Goal: Task Accomplishment & Management: Manage account settings

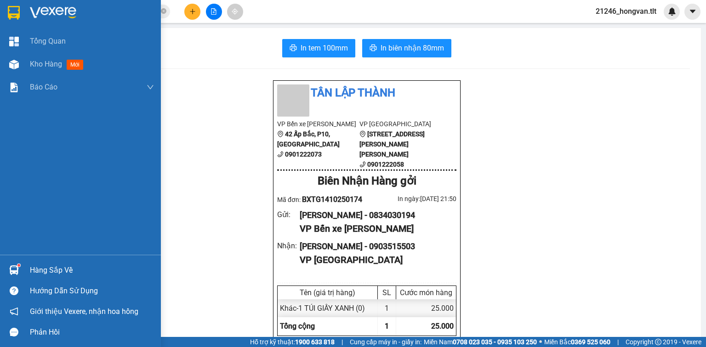
click at [35, 67] on span "Kho hàng" at bounding box center [46, 64] width 32 height 9
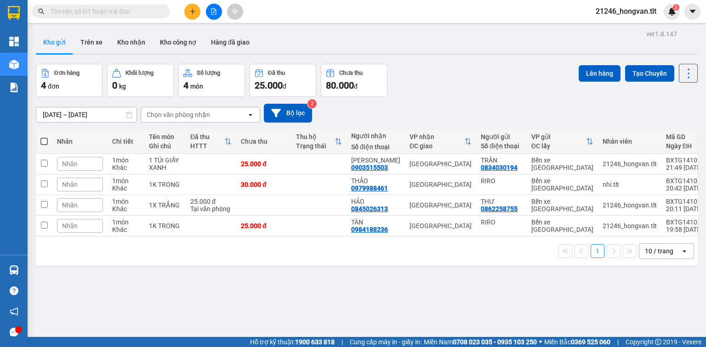
click at [45, 142] on span at bounding box center [43, 141] width 7 height 7
click at [44, 137] on input "checkbox" at bounding box center [44, 137] width 0 height 0
checkbox input "true"
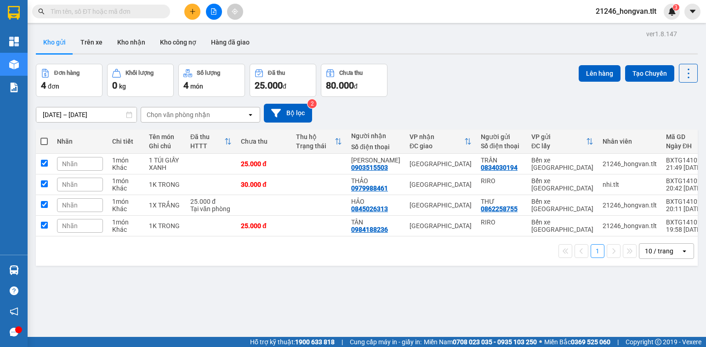
checkbox input "true"
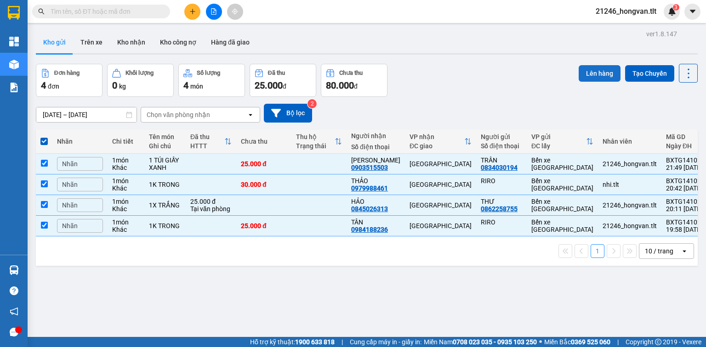
click at [598, 78] on button "Lên hàng" at bounding box center [600, 73] width 42 height 17
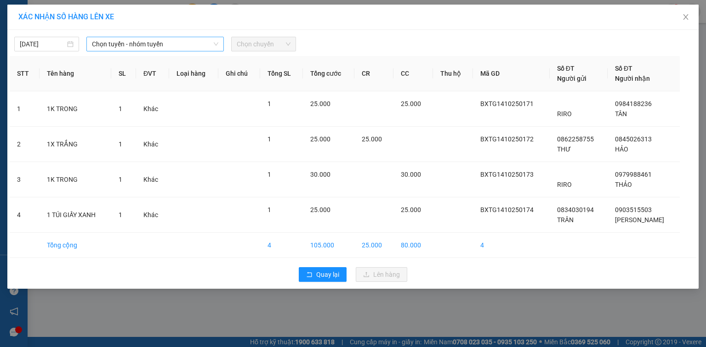
click at [108, 38] on span "Chọn tuyến - nhóm tuyến" at bounding box center [155, 44] width 126 height 14
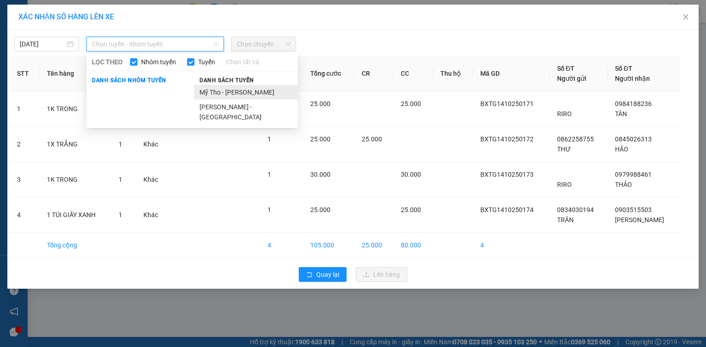
click at [221, 94] on li "Mỹ Tho - [PERSON_NAME]" at bounding box center [246, 92] width 104 height 15
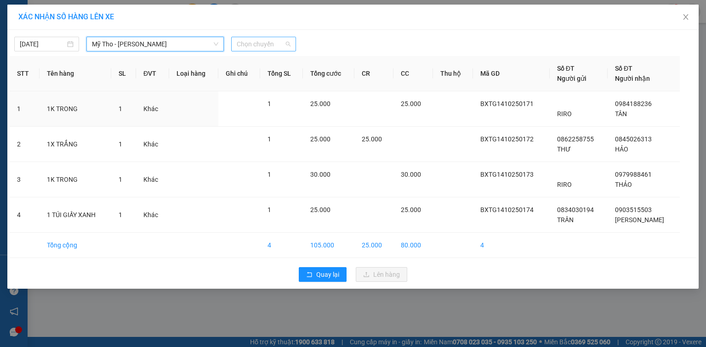
click at [257, 45] on span "Chọn chuyến" at bounding box center [264, 44] width 54 height 14
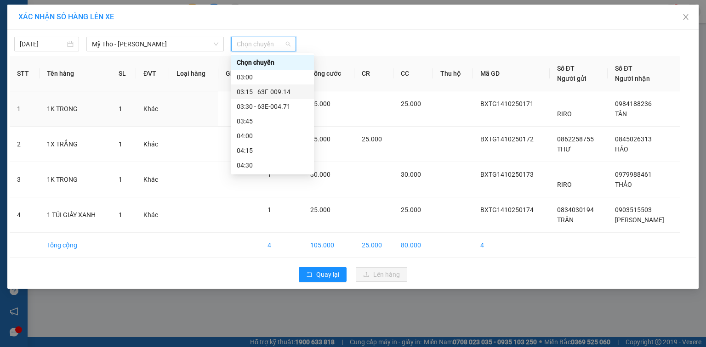
click at [285, 88] on div "03:15 - 63F-009.14" at bounding box center [273, 92] width 72 height 10
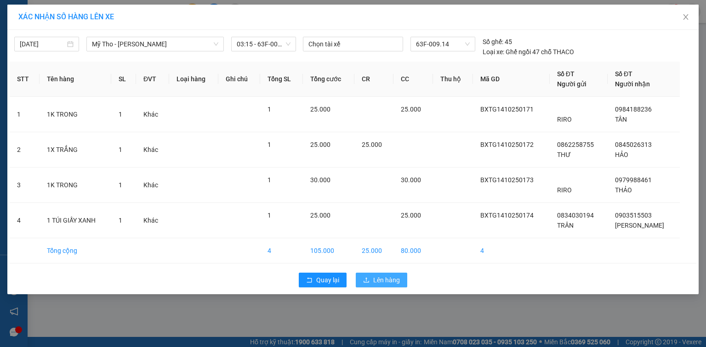
click at [394, 283] on span "Lên hàng" at bounding box center [386, 280] width 27 height 10
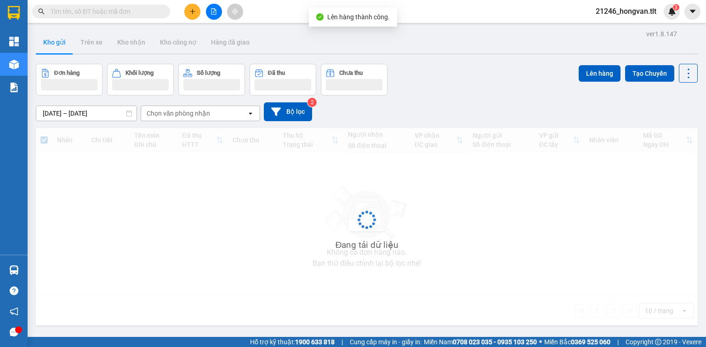
click at [215, 11] on icon "file-add" at bounding box center [214, 11] width 6 height 6
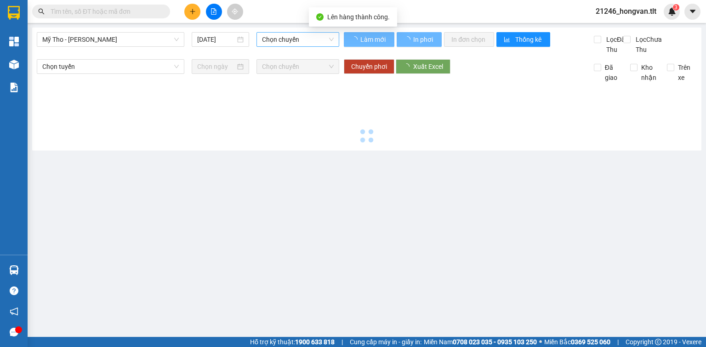
type input "[DATE]"
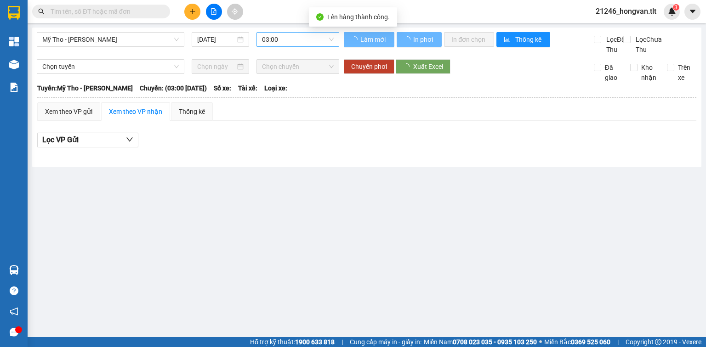
click at [291, 43] on span "03:00" at bounding box center [298, 40] width 72 height 14
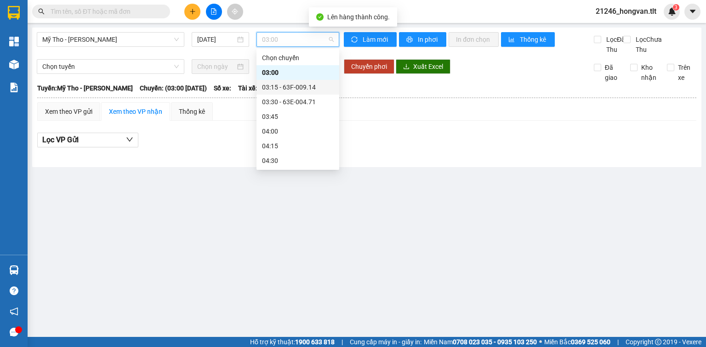
click at [309, 85] on div "03:15 - 63F-009.14" at bounding box center [298, 87] width 72 height 10
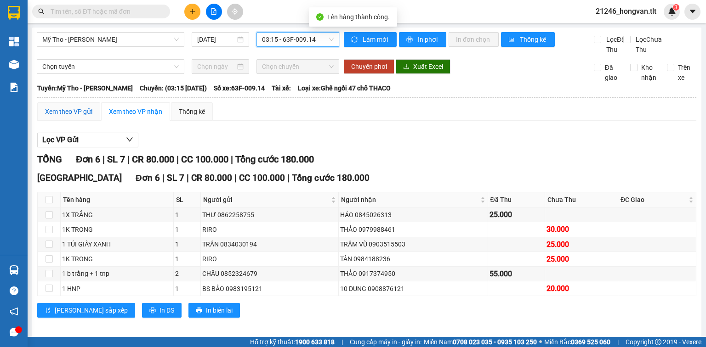
click at [75, 117] on div "Xem theo VP gửi" at bounding box center [68, 112] width 47 height 10
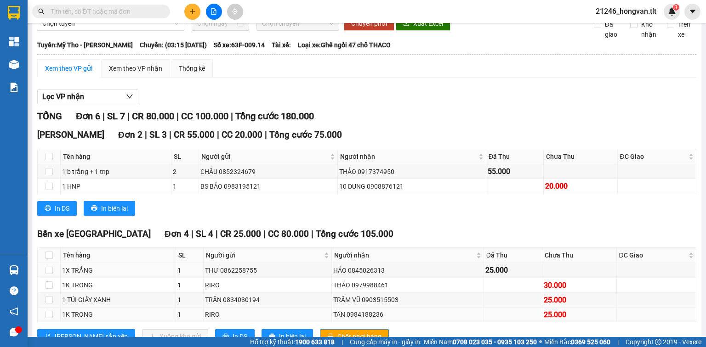
scroll to position [85, 0]
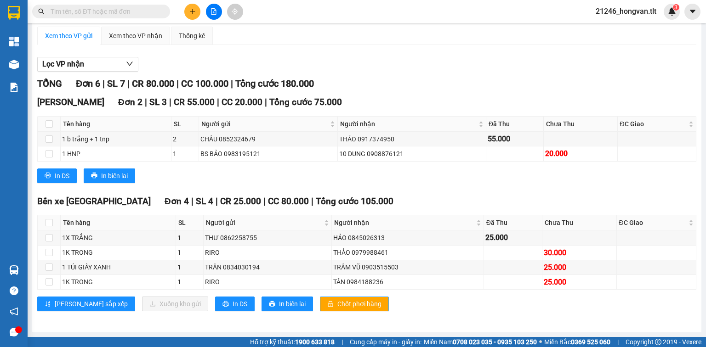
click at [320, 301] on button "Chốt phơi hàng" at bounding box center [354, 304] width 69 height 15
click at [215, 303] on button "In DS" at bounding box center [235, 304] width 40 height 15
click at [142, 7] on input "text" at bounding box center [105, 11] width 108 height 10
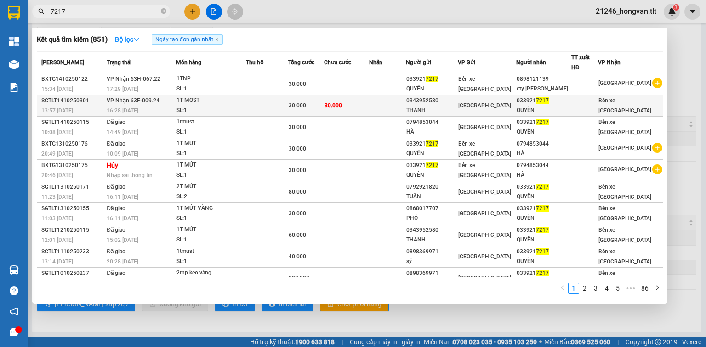
type input "7217"
click at [369, 102] on td "30.000" at bounding box center [346, 106] width 45 height 22
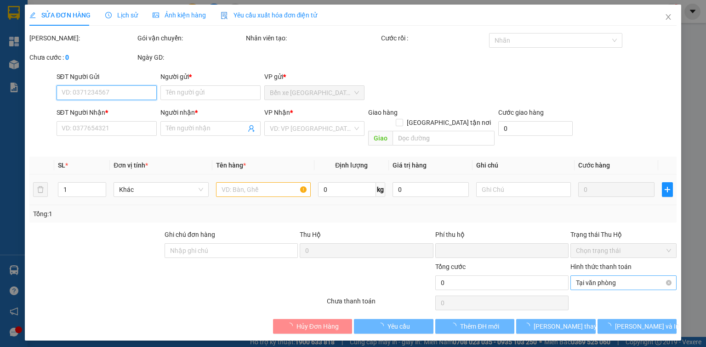
click at [609, 276] on span "Tại văn phòng" at bounding box center [623, 283] width 95 height 14
type input "0343952580"
type input "THANH"
type input "0339217217"
type input "QUYÊN"
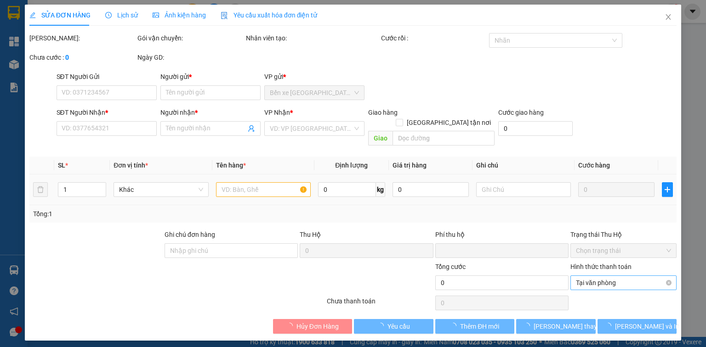
type input "0"
type input "30.000"
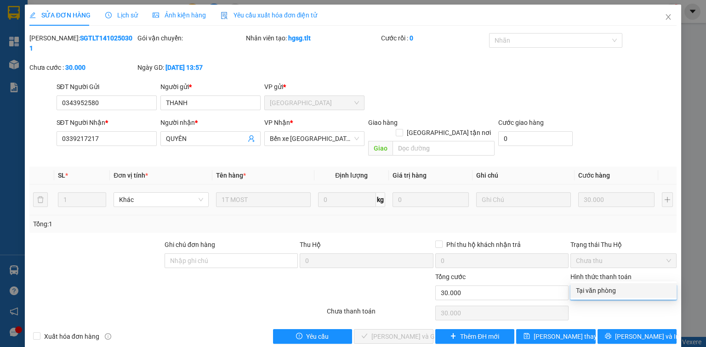
click at [603, 295] on div "Tại văn phòng" at bounding box center [623, 291] width 95 height 10
type input "0"
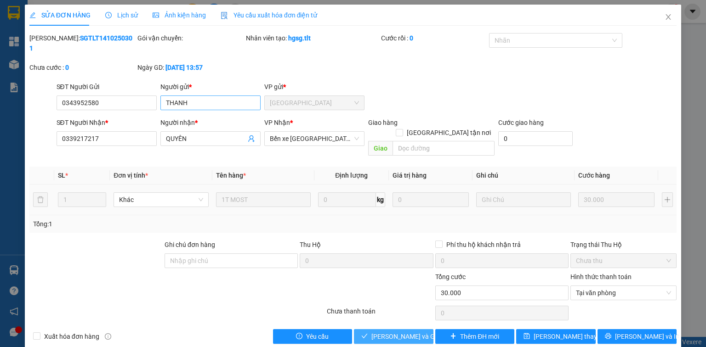
drag, startPoint x: 369, startPoint y: 319, endPoint x: 174, endPoint y: 97, distance: 295.4
click at [368, 333] on icon "check" at bounding box center [364, 336] width 6 height 6
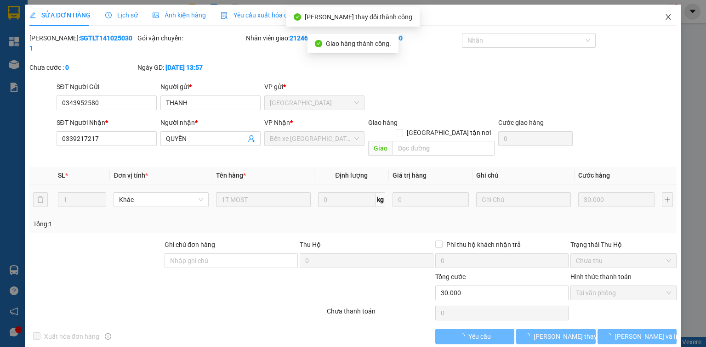
click at [671, 16] on icon "close" at bounding box center [668, 16] width 7 height 7
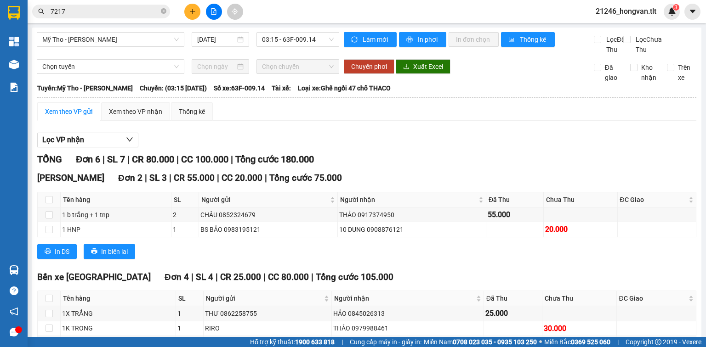
click at [190, 12] on icon "plus" at bounding box center [192, 11] width 6 height 6
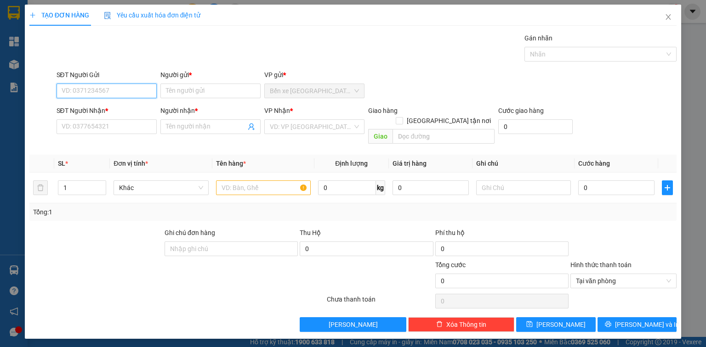
click at [123, 92] on input "SĐT Người Gửi" at bounding box center [107, 91] width 100 height 15
type input "0"
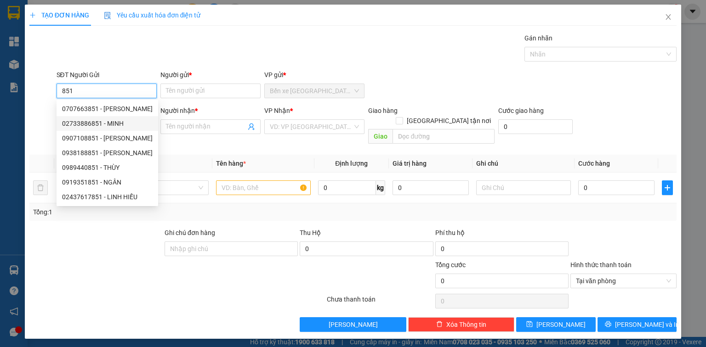
click at [130, 119] on div "02733886851 - MINH" at bounding box center [107, 124] width 91 height 10
type input "02733886851"
type input "MINH"
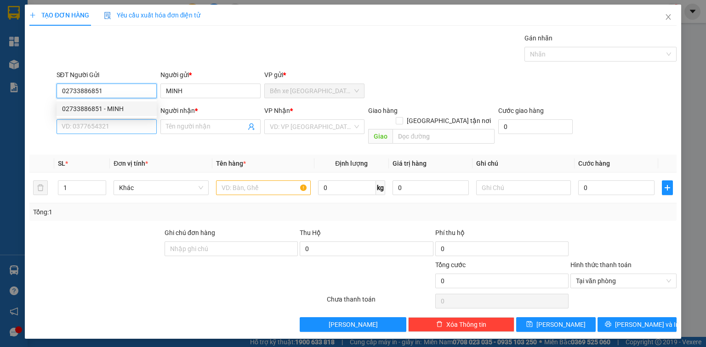
type input "02733886851"
click at [132, 126] on input "SĐT Người Nhận *" at bounding box center [107, 127] width 100 height 15
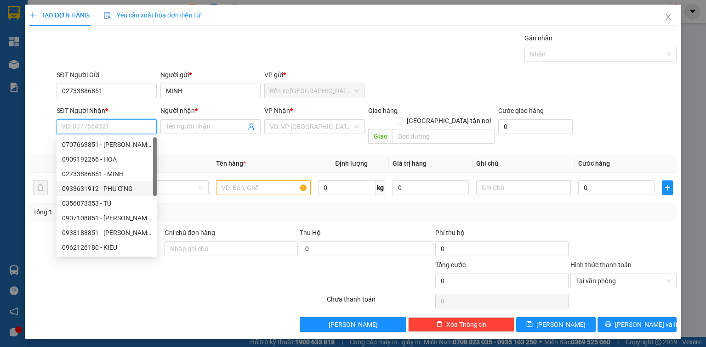
drag, startPoint x: 110, startPoint y: 189, endPoint x: 174, endPoint y: 159, distance: 70.1
click at [110, 189] on div "0933631912 - PHƯƠNG" at bounding box center [106, 189] width 89 height 10
type input "0933631912"
type input "PHƯƠNG"
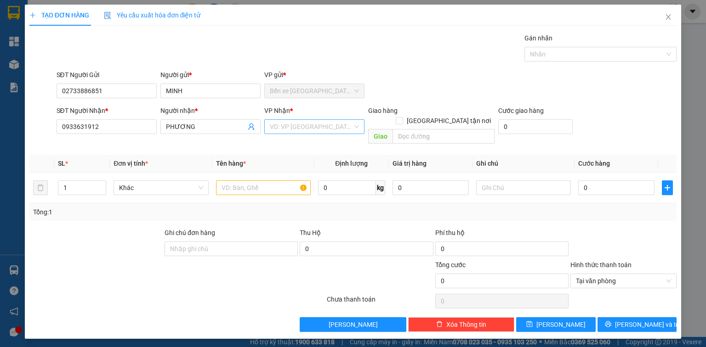
drag, startPoint x: 294, startPoint y: 127, endPoint x: 294, endPoint y: 132, distance: 5.1
click at [294, 127] on input "search" at bounding box center [311, 127] width 83 height 14
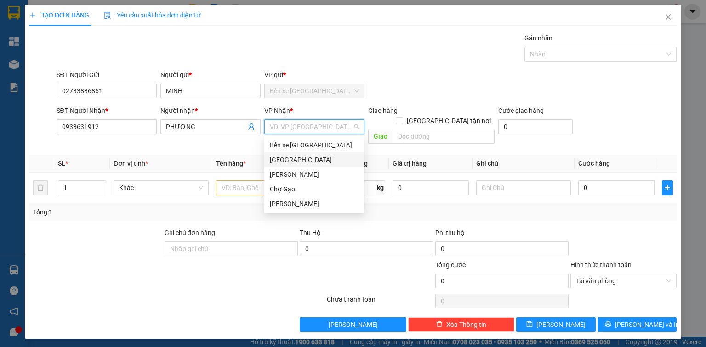
click at [290, 156] on div "[GEOGRAPHIC_DATA]" at bounding box center [314, 160] width 89 height 10
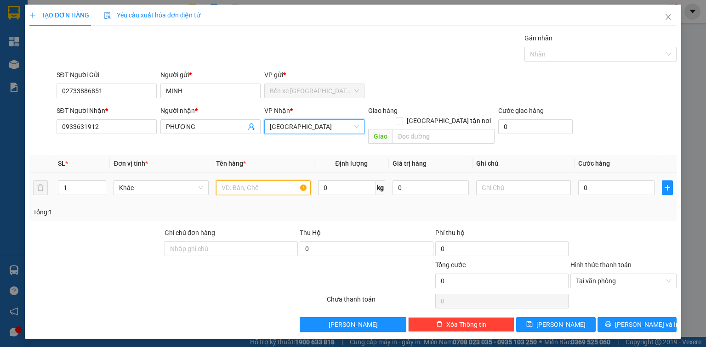
drag, startPoint x: 232, startPoint y: 179, endPoint x: 217, endPoint y: 173, distance: 16.3
click at [230, 181] on input "text" at bounding box center [263, 188] width 95 height 15
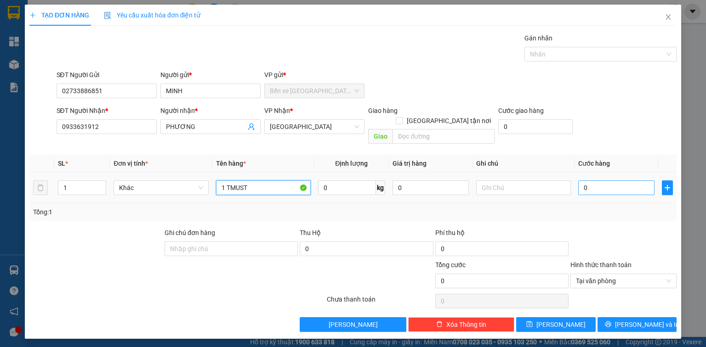
type input "1 TMUST"
click at [628, 181] on input "0" at bounding box center [616, 188] width 76 height 15
type input "3"
type input "30"
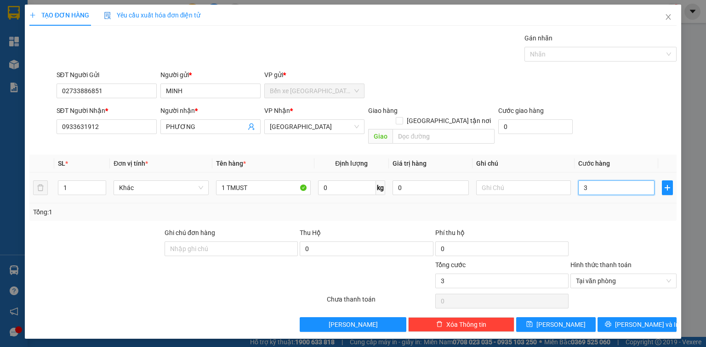
type input "30"
type input "30.000"
click at [654, 318] on button "[PERSON_NAME] và In" at bounding box center [638, 325] width 80 height 15
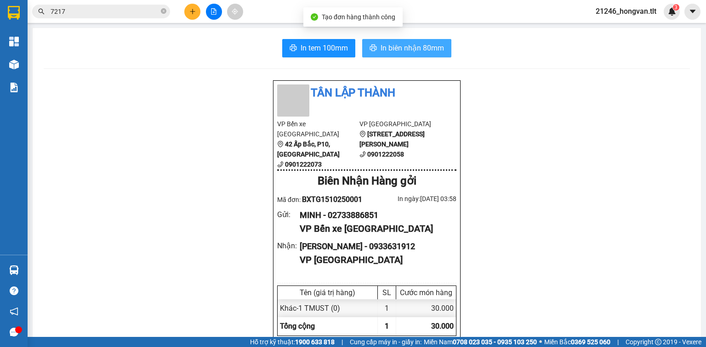
click at [381, 51] on span "In biên nhận 80mm" at bounding box center [412, 47] width 63 height 11
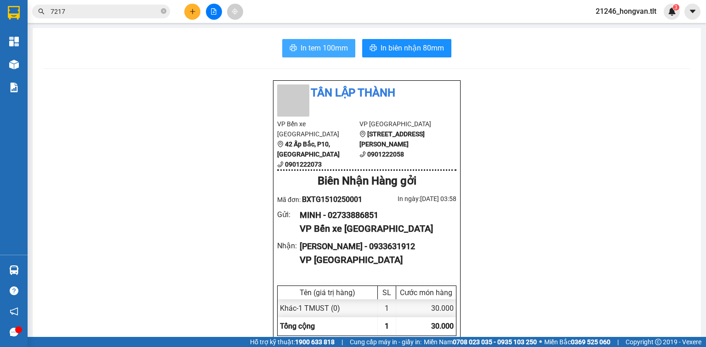
click at [327, 40] on button "In tem 100mm" at bounding box center [318, 48] width 73 height 18
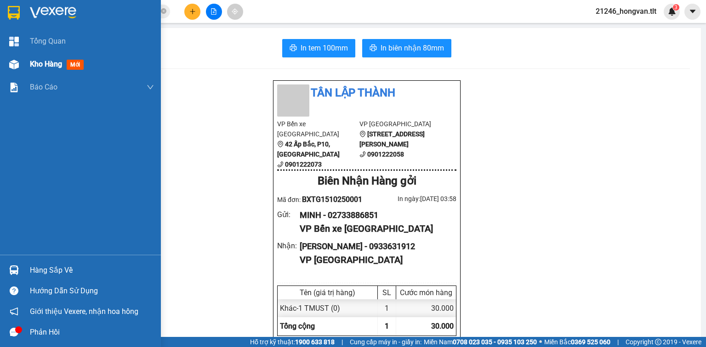
drag, startPoint x: 29, startPoint y: 70, endPoint x: 46, endPoint y: 72, distance: 17.1
click at [30, 70] on div "Kho hàng mới" at bounding box center [80, 64] width 161 height 23
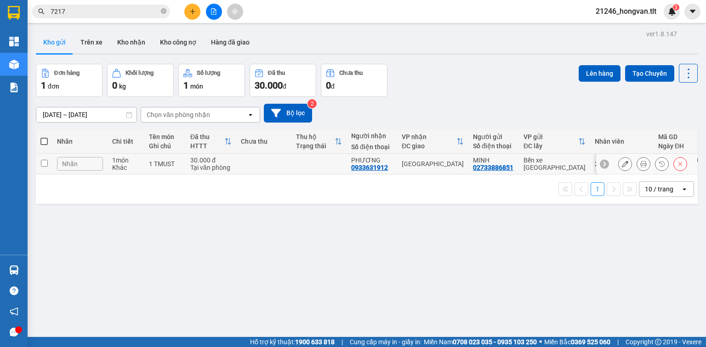
drag, startPoint x: 275, startPoint y: 169, endPoint x: 224, endPoint y: 148, distance: 55.1
click at [274, 170] on td at bounding box center [263, 164] width 55 height 21
checkbox input "true"
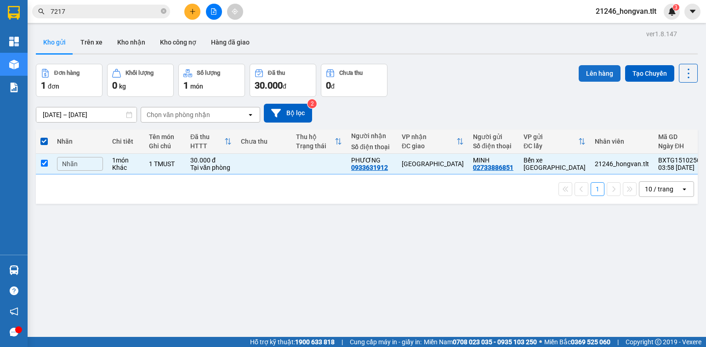
click at [598, 76] on button "Lên hàng" at bounding box center [600, 73] width 42 height 17
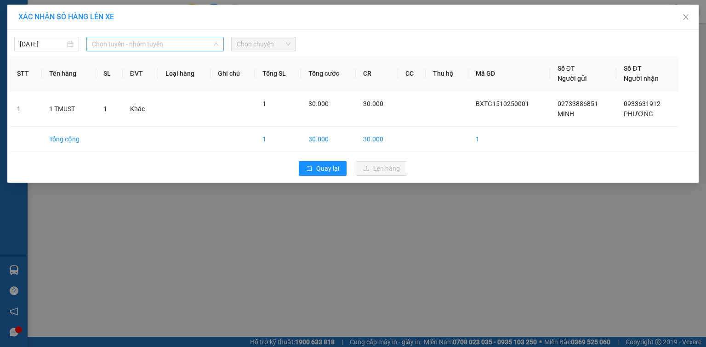
drag, startPoint x: 154, startPoint y: 46, endPoint x: 165, endPoint y: 59, distance: 17.6
click at [158, 52] on div "[DATE] Chọn tuyến - nhóm tuyến LỌC THEO Nhóm tuyến Tuyến Chọn tất cả Danh sách …" at bounding box center [352, 106] width 691 height 153
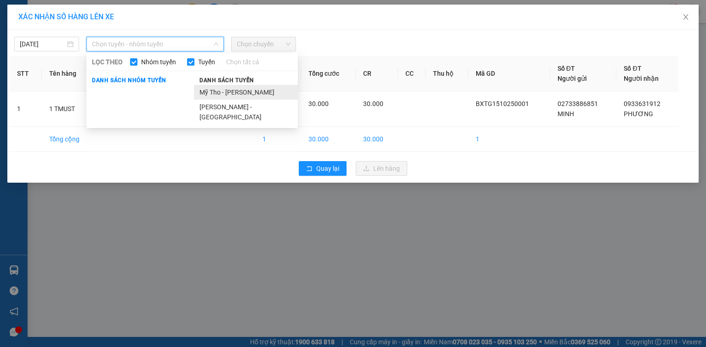
click at [245, 94] on li "Mỹ Tho - [PERSON_NAME]" at bounding box center [246, 92] width 104 height 15
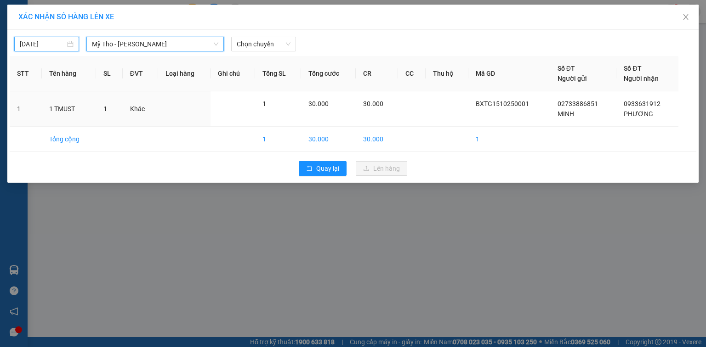
drag, startPoint x: 44, startPoint y: 43, endPoint x: 165, endPoint y: 88, distance: 128.8
click at [48, 45] on input "[DATE]" at bounding box center [43, 44] width 46 height 10
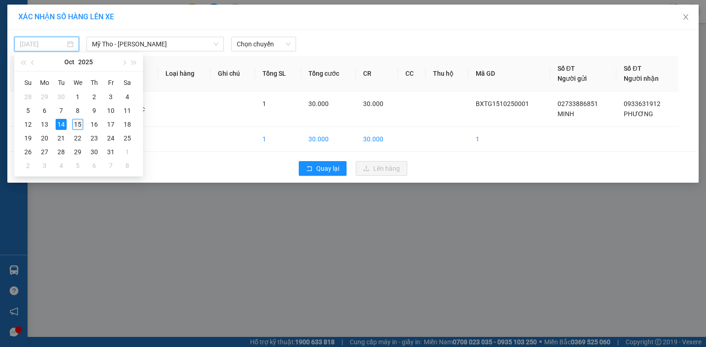
click at [73, 125] on div "15" at bounding box center [77, 124] width 11 height 11
type input "[DATE]"
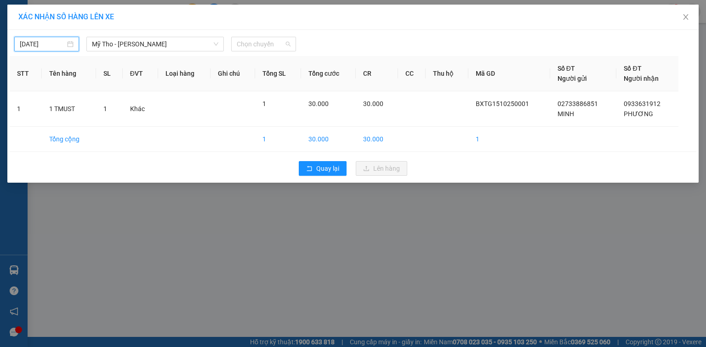
drag, startPoint x: 259, startPoint y: 46, endPoint x: 267, endPoint y: 55, distance: 11.8
click at [261, 49] on span "Chọn chuyến" at bounding box center [264, 44] width 54 height 14
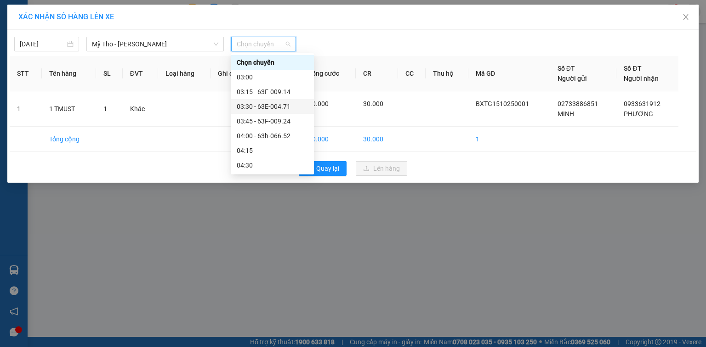
click at [289, 107] on div "03:30 - 63E-004.71" at bounding box center [273, 107] width 72 height 10
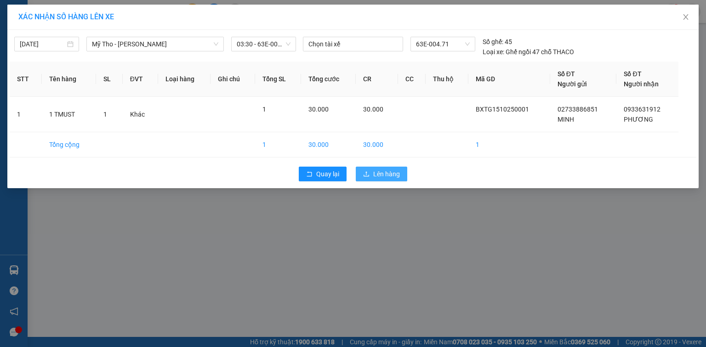
click at [387, 173] on span "Lên hàng" at bounding box center [386, 174] width 27 height 10
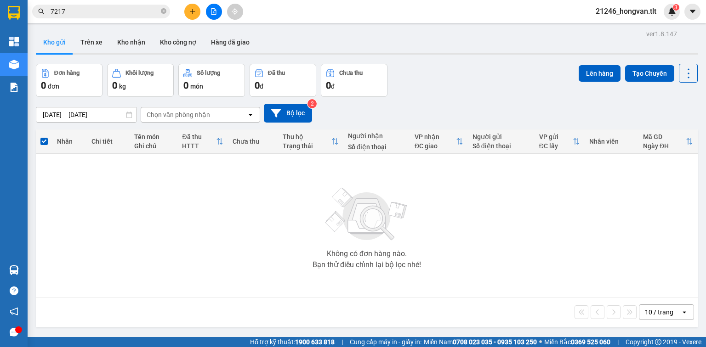
click at [216, 7] on button at bounding box center [214, 12] width 16 height 16
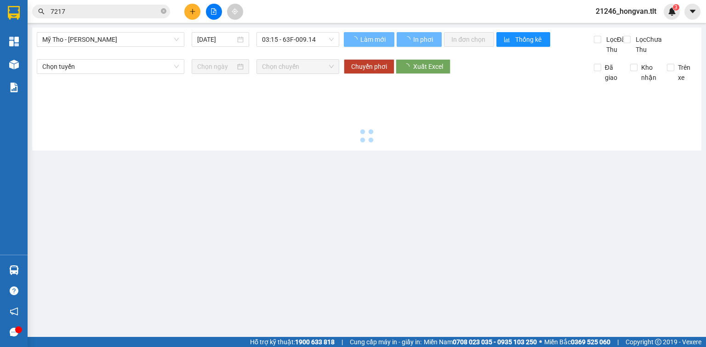
click at [214, 7] on button at bounding box center [214, 12] width 16 height 16
drag, startPoint x: 285, startPoint y: 42, endPoint x: 276, endPoint y: 44, distance: 8.8
click at [282, 42] on span "03:15 - 63F-009.14" at bounding box center [298, 40] width 72 height 14
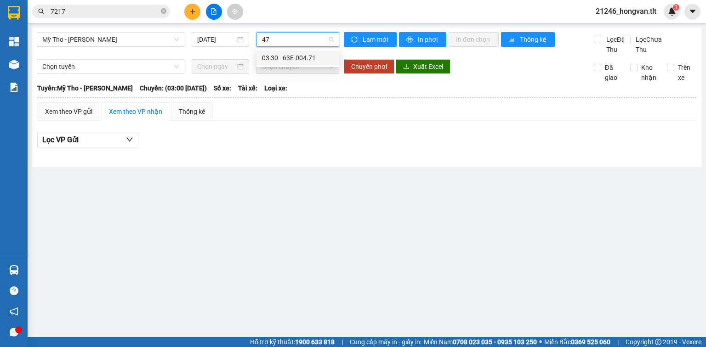
type input "471"
click at [283, 58] on div "03:30 - 63E-004.71" at bounding box center [298, 58] width 72 height 10
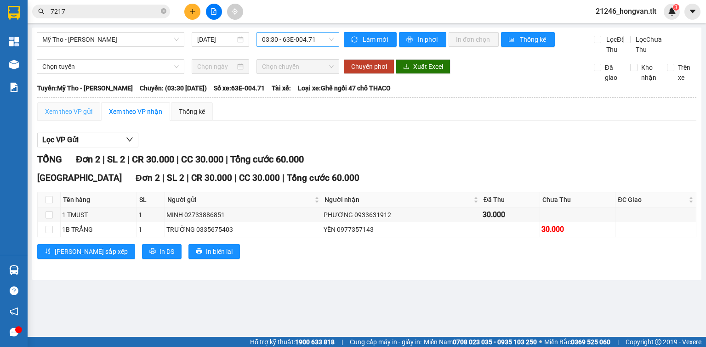
click at [61, 121] on div "Xem theo VP gửi" at bounding box center [68, 112] width 63 height 18
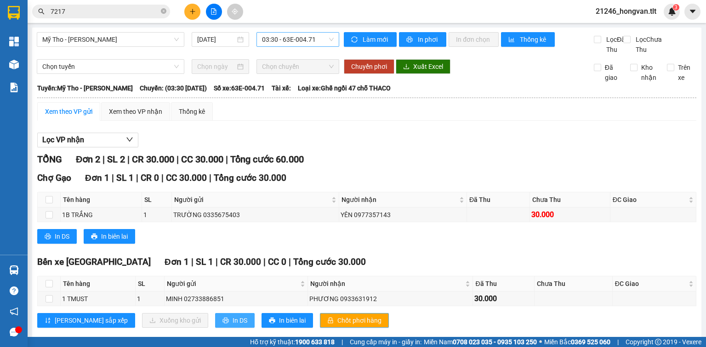
drag, startPoint x: 336, startPoint y: 326, endPoint x: 193, endPoint y: 324, distance: 143.0
click at [337, 326] on span "Chốt phơi hàng" at bounding box center [359, 321] width 44 height 10
click at [215, 324] on button "In DS" at bounding box center [235, 320] width 40 height 15
click at [191, 12] on icon "plus" at bounding box center [192, 11] width 6 height 6
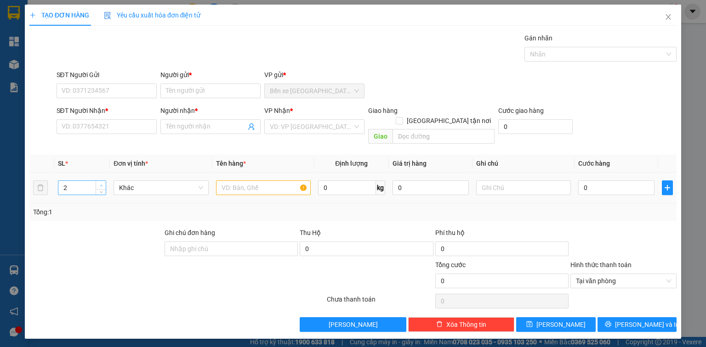
click at [97, 181] on span "Increase Value" at bounding box center [101, 185] width 10 height 8
type input "4"
click at [97, 181] on span "Increase Value" at bounding box center [101, 185] width 10 height 8
drag, startPoint x: 240, startPoint y: 179, endPoint x: 234, endPoint y: 177, distance: 7.3
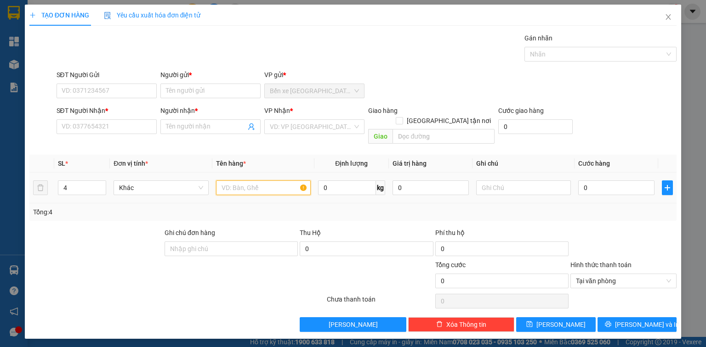
click at [239, 181] on input "text" at bounding box center [263, 188] width 95 height 15
type input "4 BAO CÁ"
drag, startPoint x: 131, startPoint y: 80, endPoint x: 128, endPoint y: 88, distance: 8.3
click at [131, 81] on div "SĐT Người Gửi" at bounding box center [107, 77] width 100 height 14
click at [128, 89] on input "SĐT Người Gửi" at bounding box center [107, 91] width 100 height 15
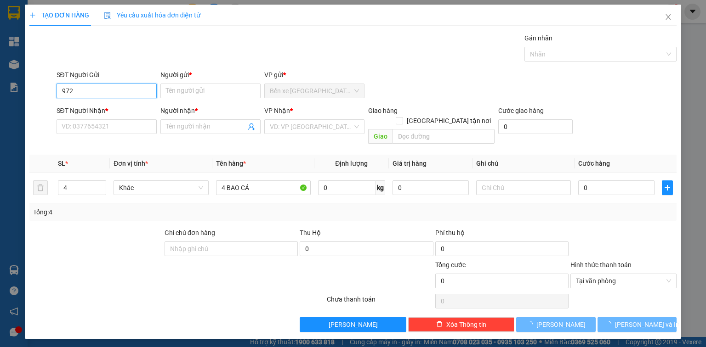
click at [134, 94] on input "972" at bounding box center [107, 91] width 100 height 15
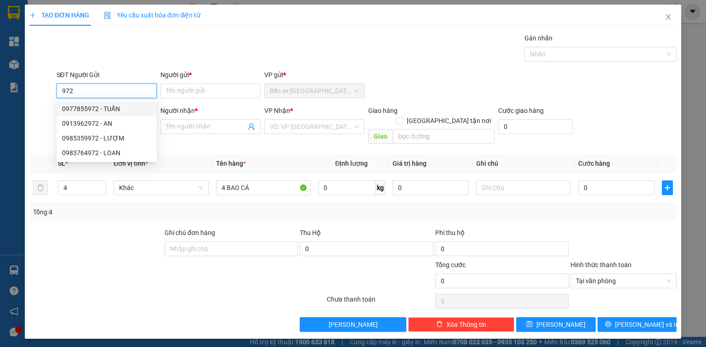
click at [130, 109] on div "0977855972 - TUẤN" at bounding box center [106, 109] width 89 height 10
type input "0977855972"
type input "TUẤN"
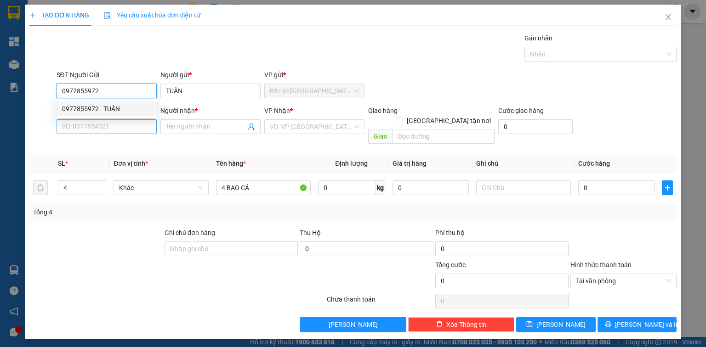
type input "0977855972"
click at [129, 124] on input "SĐT Người Nhận *" at bounding box center [107, 127] width 100 height 15
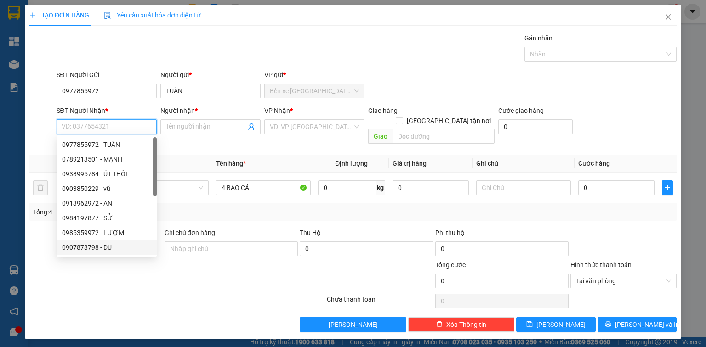
drag, startPoint x: 117, startPoint y: 246, endPoint x: 133, endPoint y: 240, distance: 16.9
click at [118, 246] on div "0907878798 - DU" at bounding box center [106, 248] width 89 height 10
type input "0907878798"
type input "DU"
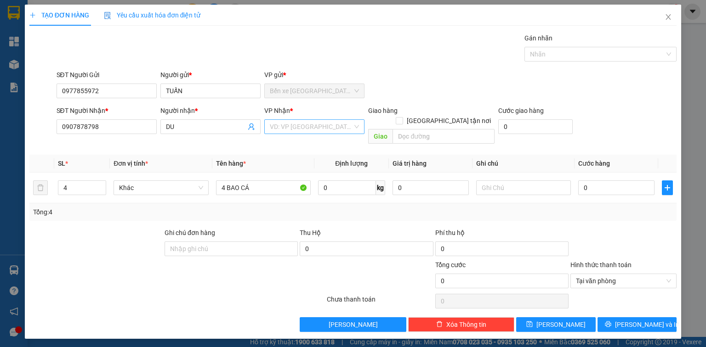
click at [301, 128] on input "search" at bounding box center [311, 127] width 83 height 14
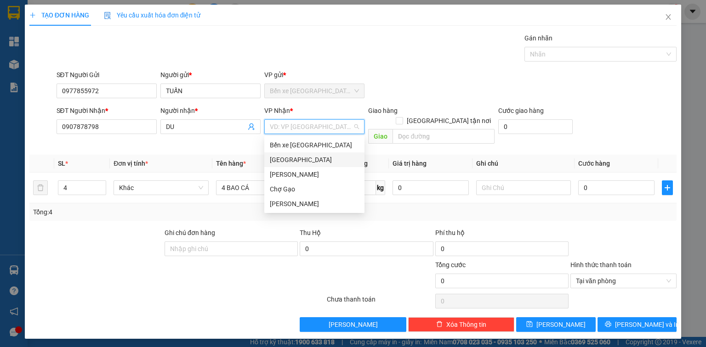
click at [296, 156] on div "[GEOGRAPHIC_DATA]" at bounding box center [314, 160] width 89 height 10
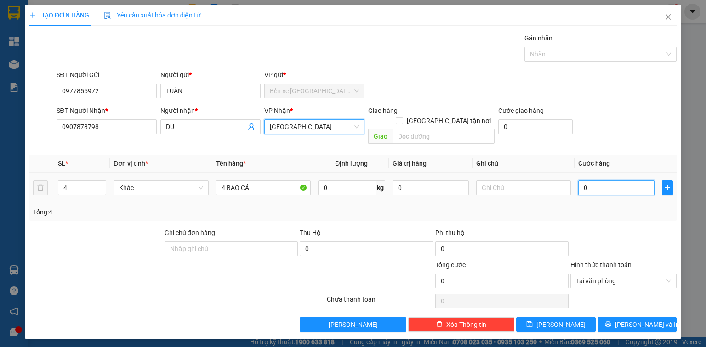
click at [635, 181] on input "0" at bounding box center [616, 188] width 76 height 15
type input "1"
type input "10"
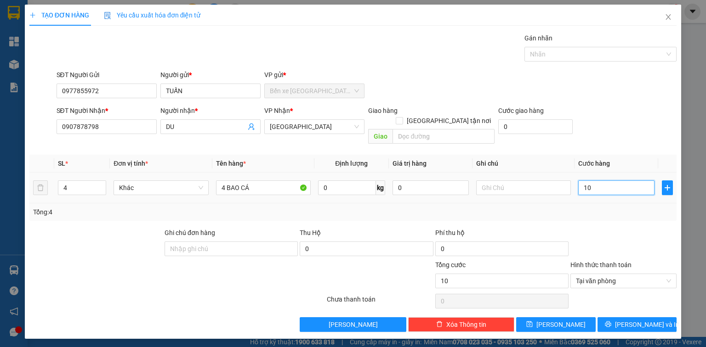
type input "100"
type input "100.000"
drag, startPoint x: 655, startPoint y: 312, endPoint x: 484, endPoint y: 292, distance: 173.0
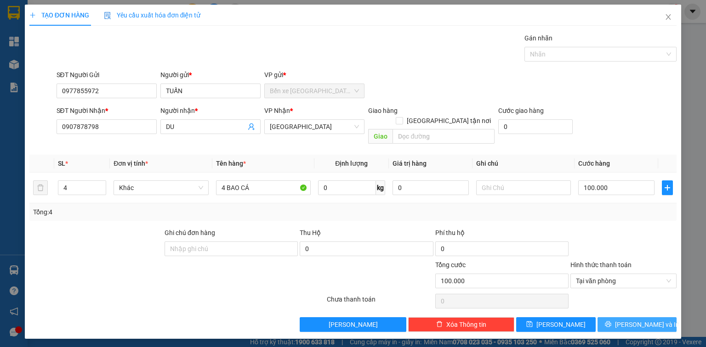
click at [655, 318] on button "[PERSON_NAME] và In" at bounding box center [638, 325] width 80 height 15
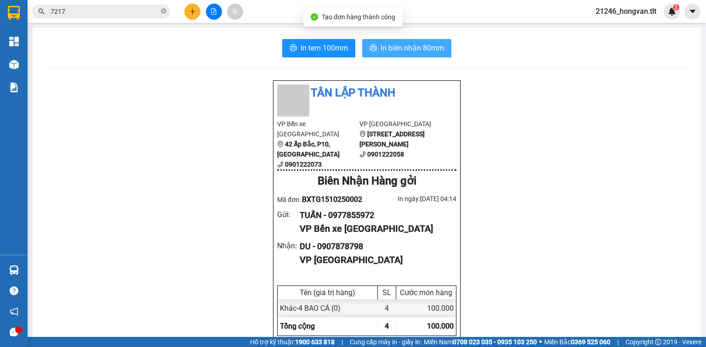
drag, startPoint x: 411, startPoint y: 56, endPoint x: 418, endPoint y: 60, distance: 7.7
click at [411, 56] on button "In biên nhận 80mm" at bounding box center [406, 48] width 89 height 18
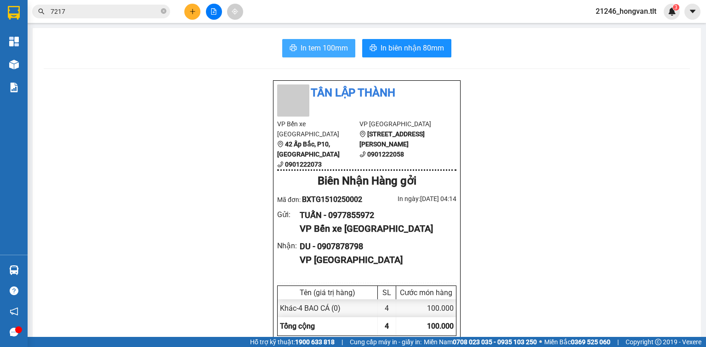
click at [314, 55] on button "In tem 100mm" at bounding box center [318, 48] width 73 height 18
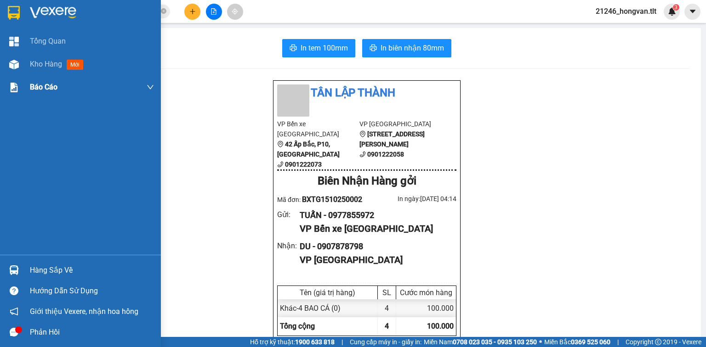
drag, startPoint x: 41, startPoint y: 64, endPoint x: 42, endPoint y: 75, distance: 11.1
click at [41, 66] on span "Kho hàng" at bounding box center [46, 64] width 32 height 9
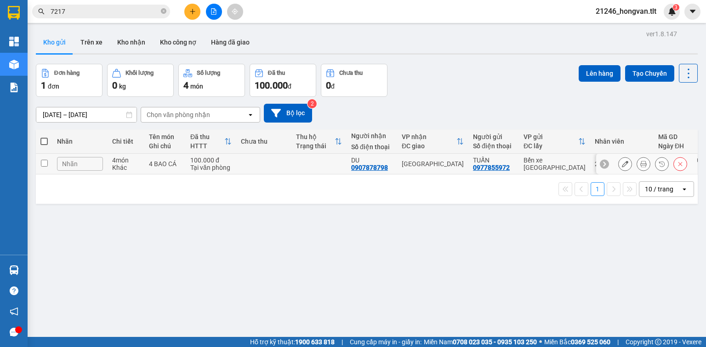
click at [225, 163] on div "100.000 đ" at bounding box center [210, 160] width 41 height 7
checkbox input "true"
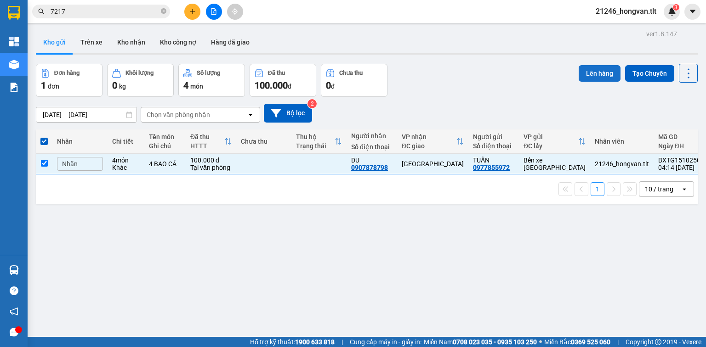
click at [604, 74] on button "Lên hàng" at bounding box center [600, 73] width 42 height 17
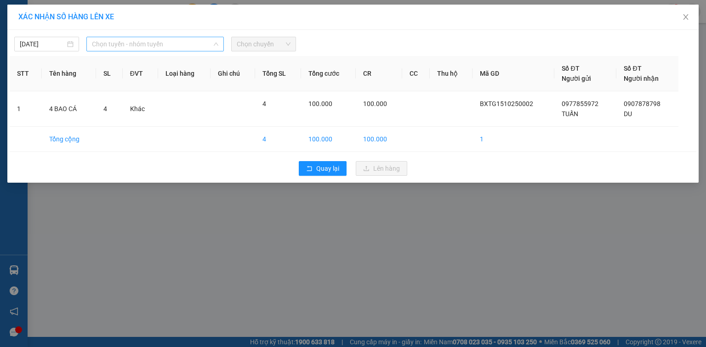
drag, startPoint x: 143, startPoint y: 46, endPoint x: 107, endPoint y: 47, distance: 36.8
click at [143, 46] on span "Chọn tuyến - nhóm tuyến" at bounding box center [155, 44] width 126 height 14
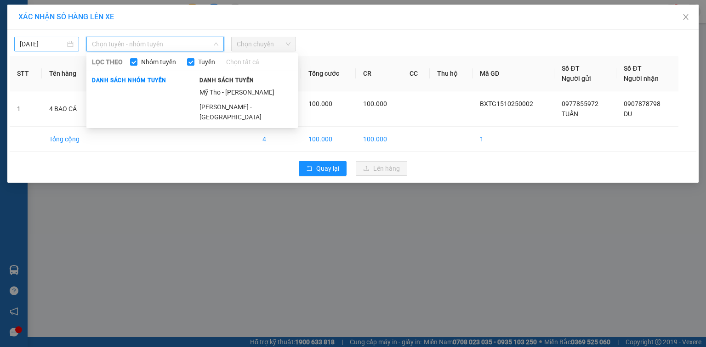
click at [35, 43] on body "Kết quả tìm kiếm ( 851 ) Bộ lọc Ngày tạo đơn gần nhất Mã ĐH Trạng thái Món hàng…" at bounding box center [353, 173] width 706 height 347
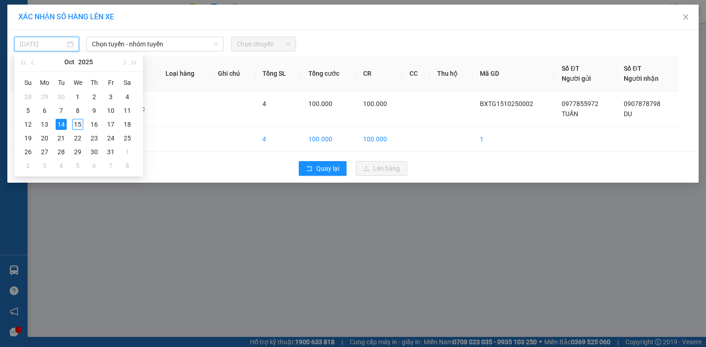
drag, startPoint x: 76, startPoint y: 121, endPoint x: 124, endPoint y: 72, distance: 68.6
click at [76, 121] on div "15" at bounding box center [77, 124] width 11 height 11
type input "[DATE]"
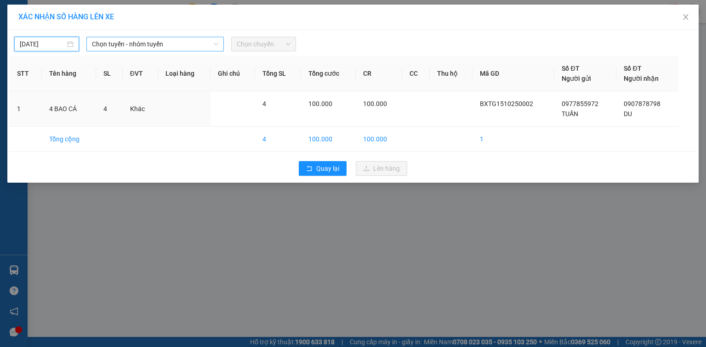
drag, startPoint x: 140, startPoint y: 45, endPoint x: 148, endPoint y: 63, distance: 20.8
click at [140, 45] on span "Chọn tuyến - nhóm tuyến" at bounding box center [155, 44] width 126 height 14
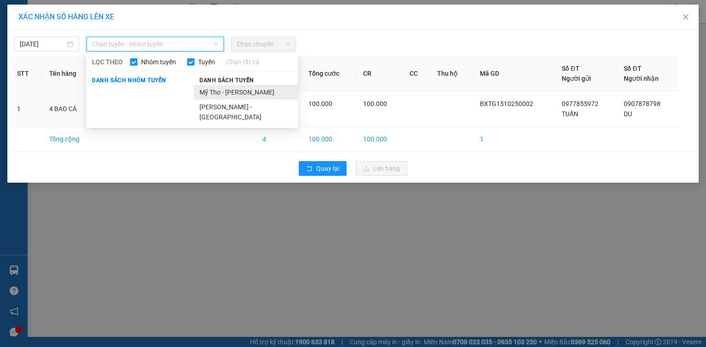
click at [193, 89] on div "Danh sách nhóm tuyến Danh sách tuyến Mỹ Tho - [GEOGRAPHIC_DATA] Chí Minh - [GEO…" at bounding box center [191, 100] width 211 height 50
drag, startPoint x: 250, startPoint y: 90, endPoint x: 256, endPoint y: 50, distance: 40.4
click at [249, 89] on li "Mỹ Tho - [PERSON_NAME]" at bounding box center [246, 92] width 104 height 15
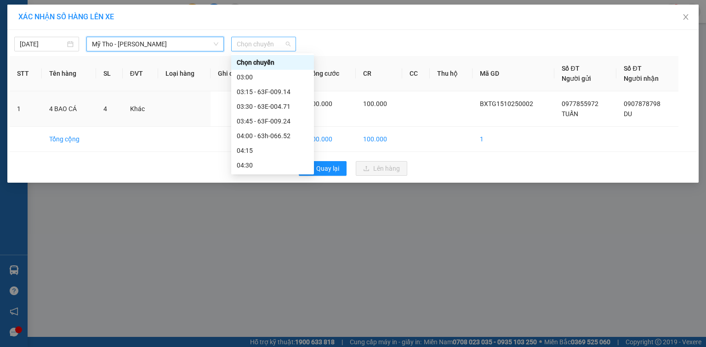
click at [258, 37] on span "Chọn chuyến" at bounding box center [264, 44] width 54 height 14
click at [289, 135] on div "04:00 - 63h-066.52" at bounding box center [273, 136] width 72 height 10
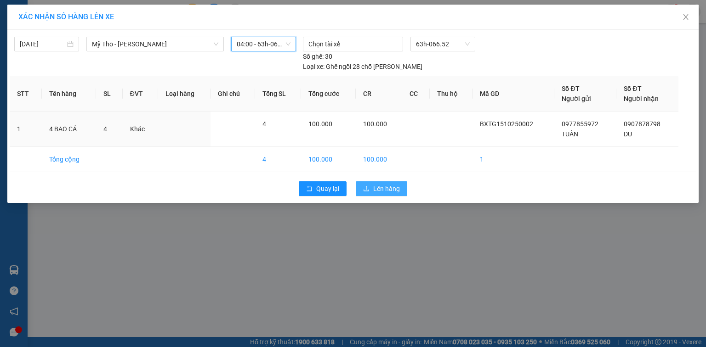
click at [388, 184] on span "Lên hàng" at bounding box center [386, 189] width 27 height 10
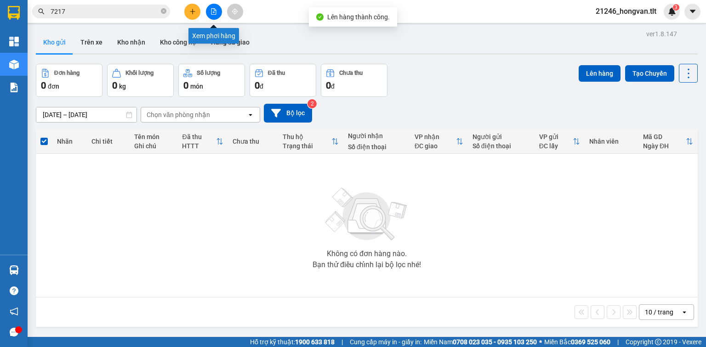
click at [210, 16] on button at bounding box center [214, 12] width 16 height 16
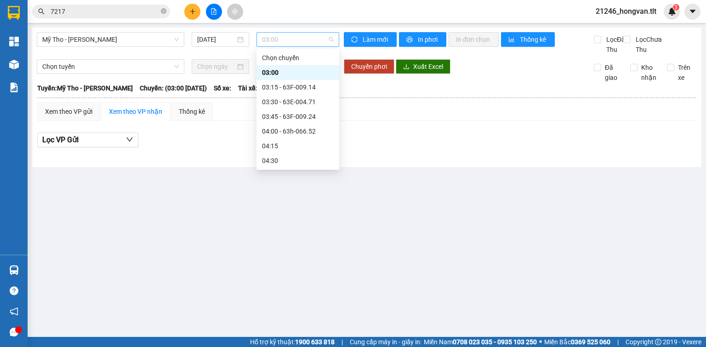
click at [305, 40] on span "03:00" at bounding box center [298, 40] width 72 height 14
click at [310, 132] on div "04:00 - 63h-066.52" at bounding box center [298, 131] width 72 height 10
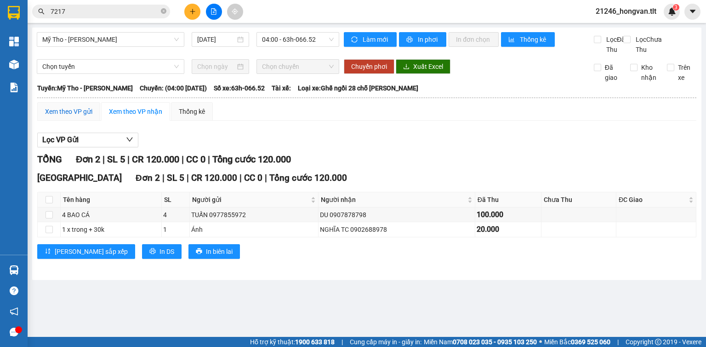
drag, startPoint x: 80, startPoint y: 120, endPoint x: 113, endPoint y: 139, distance: 38.3
click at [80, 117] on div "Xem theo VP gửi" at bounding box center [68, 112] width 47 height 10
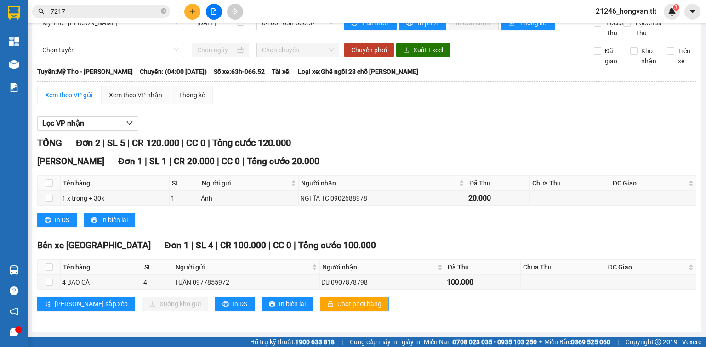
scroll to position [26, 0]
click at [337, 306] on span "Chốt phơi hàng" at bounding box center [359, 304] width 44 height 10
click at [215, 308] on button "In DS" at bounding box center [235, 304] width 40 height 15
click at [193, 10] on icon "plus" at bounding box center [192, 11] width 6 height 6
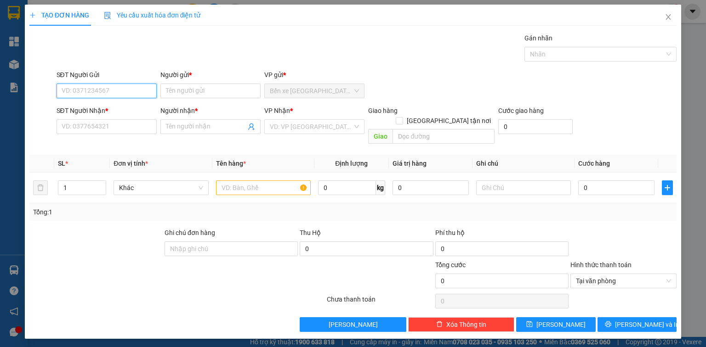
click at [98, 92] on input "SĐT Người Gửi" at bounding box center [107, 91] width 100 height 15
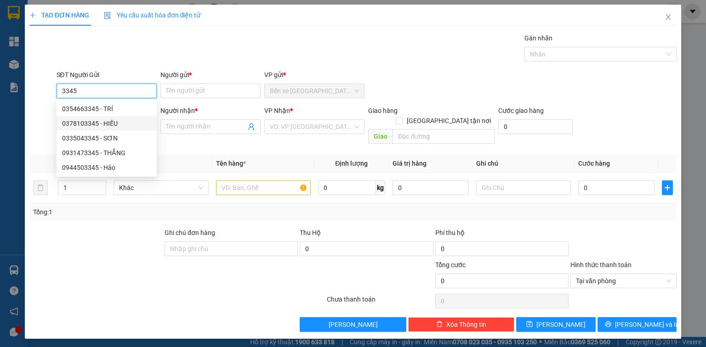
click at [126, 118] on div "0378103345 - HIẾU" at bounding box center [107, 123] width 100 height 15
type input "0378103345"
type input "HIẾU"
type input "0378103345"
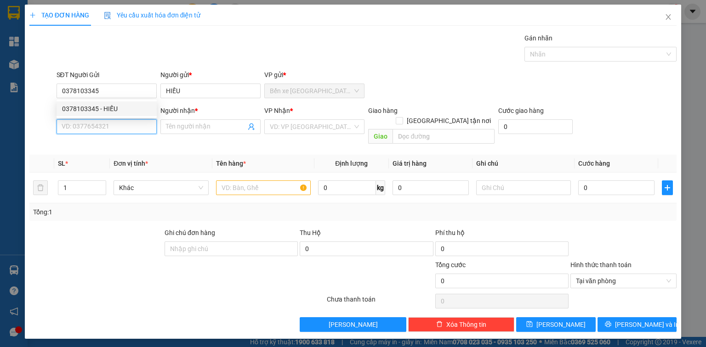
click at [125, 125] on input "SĐT Người Nhận *" at bounding box center [107, 127] width 100 height 15
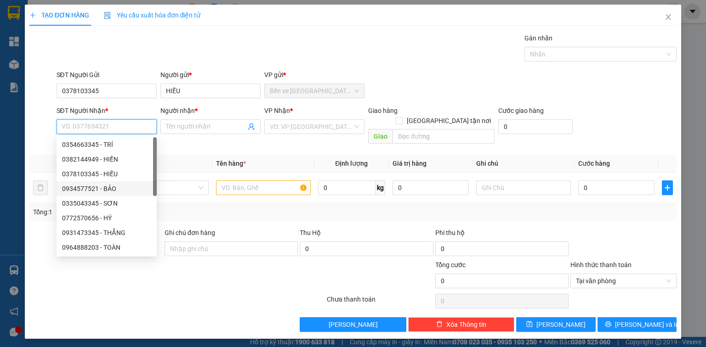
drag, startPoint x: 121, startPoint y: 189, endPoint x: 338, endPoint y: 137, distance: 222.7
click at [122, 189] on div "0934577521 - BẢO" at bounding box center [106, 189] width 89 height 10
type input "0934577521"
type input "BẢO"
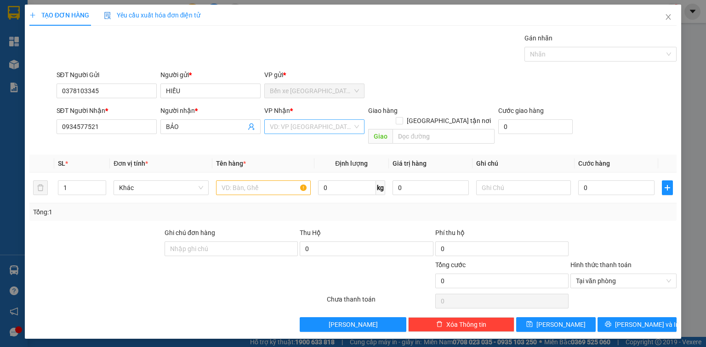
click at [313, 126] on input "search" at bounding box center [311, 127] width 83 height 14
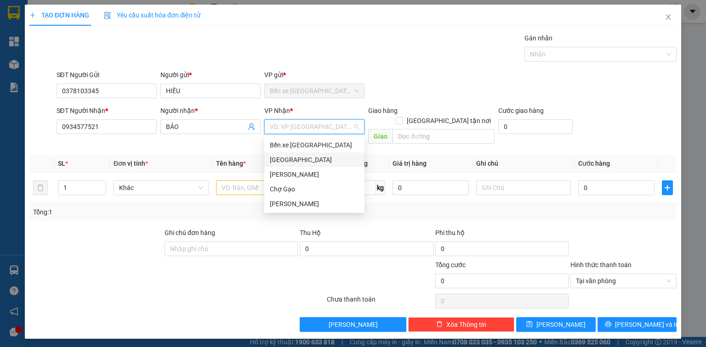
click at [296, 159] on div "[GEOGRAPHIC_DATA]" at bounding box center [314, 160] width 89 height 10
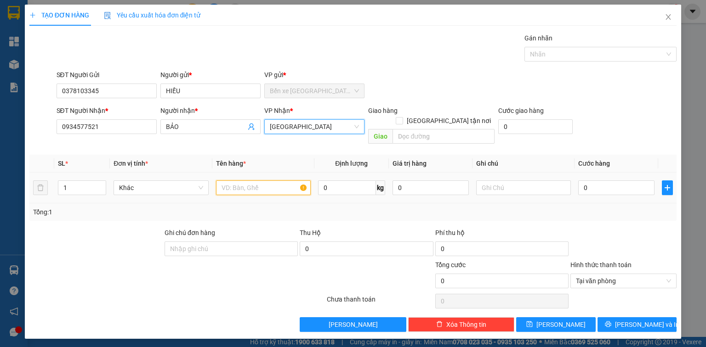
click at [238, 181] on input "text" at bounding box center [263, 188] width 95 height 15
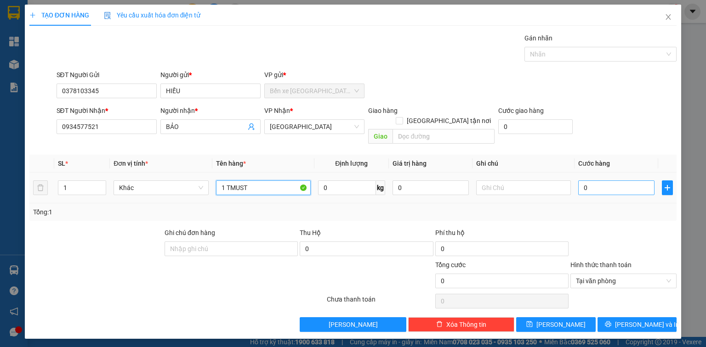
type input "1 TMUST"
click at [616, 181] on input "0" at bounding box center [616, 188] width 76 height 15
type input "5"
type input "50"
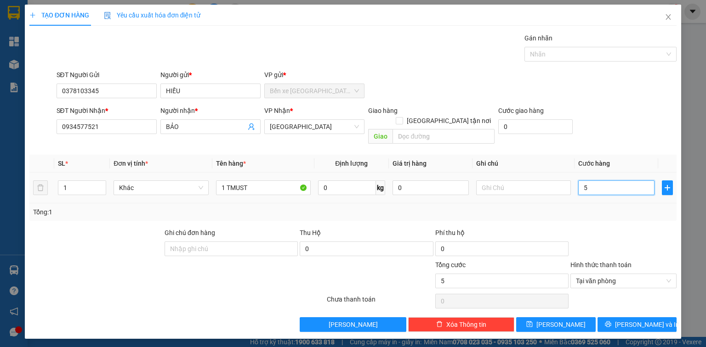
type input "50"
type input "50.000"
click at [645, 320] on span "[PERSON_NAME] và In" at bounding box center [647, 325] width 64 height 10
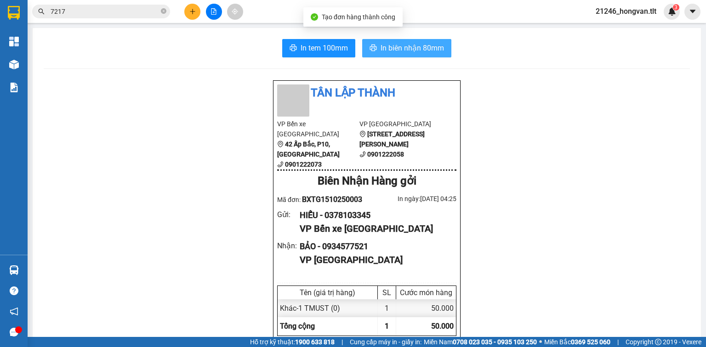
click at [406, 40] on button "In biên nhận 80mm" at bounding box center [406, 48] width 89 height 18
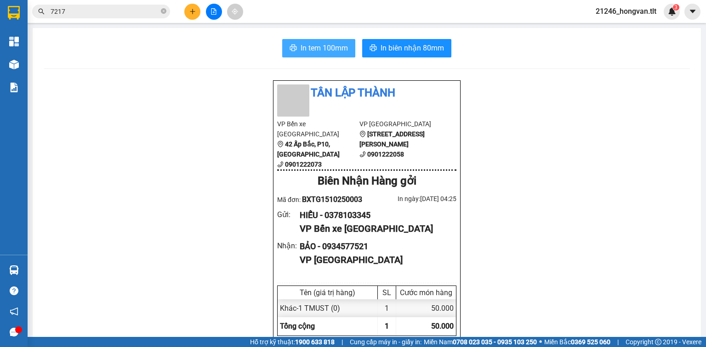
click at [314, 43] on span "In tem 100mm" at bounding box center [324, 47] width 47 height 11
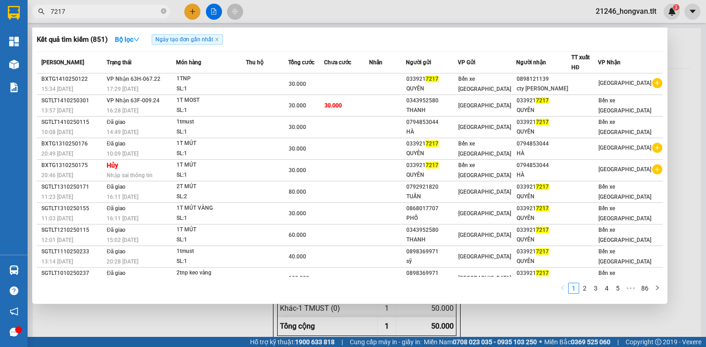
click at [143, 14] on input "7217" at bounding box center [105, 11] width 108 height 10
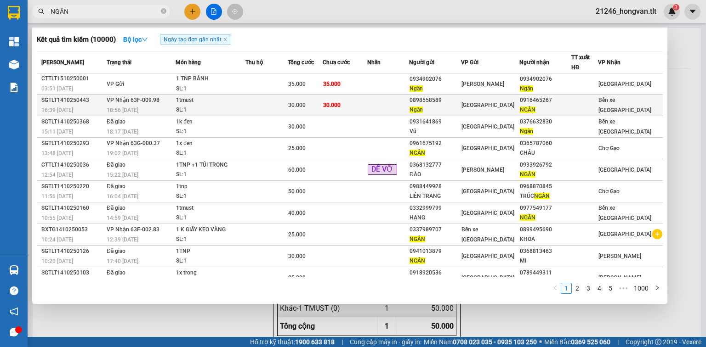
type input "NGÂN"
click at [349, 107] on td "30.000" at bounding box center [345, 106] width 45 height 22
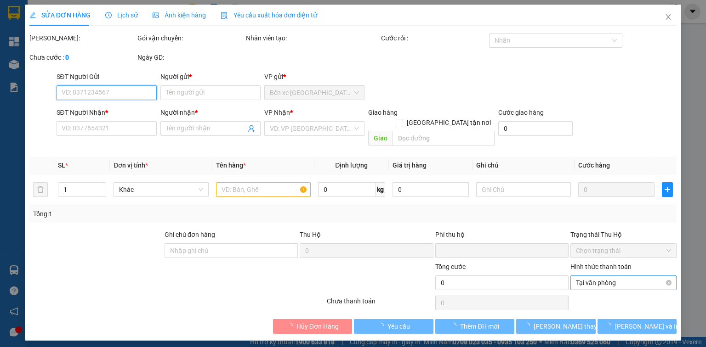
type input "0898558589"
type input "Ngân"
type input "0916465267"
type input "NGÂN"
type input "0"
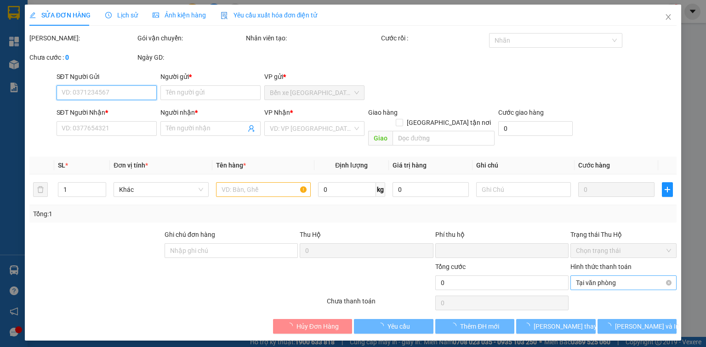
type input "30.000"
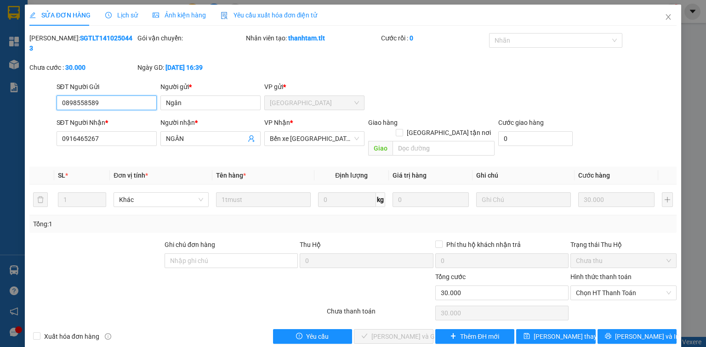
drag, startPoint x: 608, startPoint y: 275, endPoint x: 605, endPoint y: 280, distance: 6.2
click at [608, 286] on span "Chọn HT Thanh Toán" at bounding box center [623, 293] width 95 height 14
click at [597, 289] on div "Tại văn phòng" at bounding box center [623, 291] width 95 height 10
type input "0"
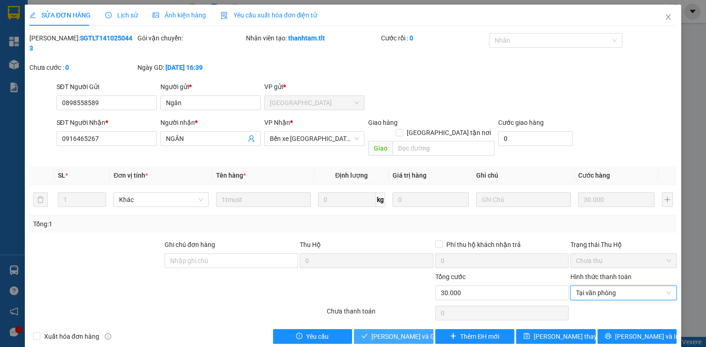
click at [423, 330] on button "[PERSON_NAME] và Giao hàng" at bounding box center [394, 337] width 80 height 15
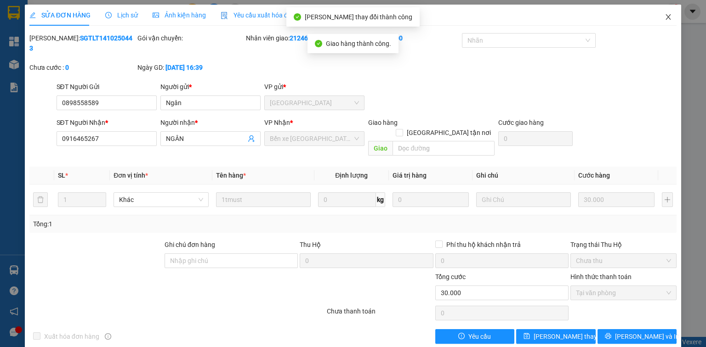
click at [672, 20] on span "Close" at bounding box center [668, 18] width 26 height 26
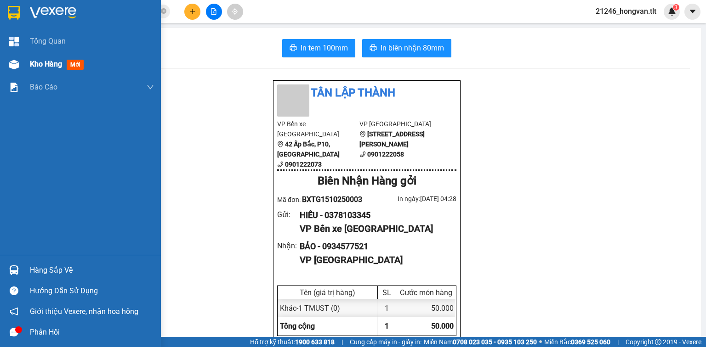
drag, startPoint x: 60, startPoint y: 57, endPoint x: 50, endPoint y: 74, distance: 20.0
click at [60, 57] on div "Kho hàng mới" at bounding box center [92, 64] width 124 height 23
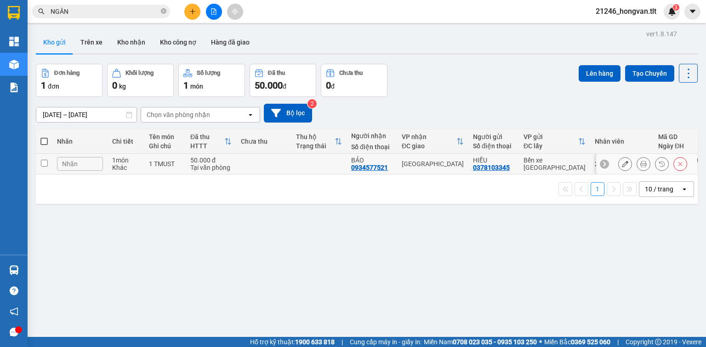
click at [115, 167] on div "Khác" at bounding box center [126, 167] width 28 height 7
checkbox input "true"
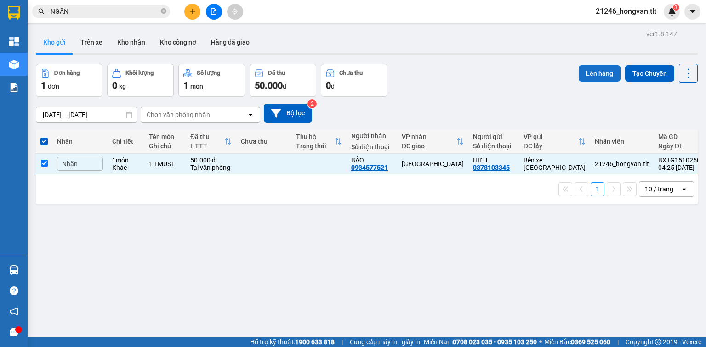
click at [581, 67] on button "Lên hàng" at bounding box center [600, 73] width 42 height 17
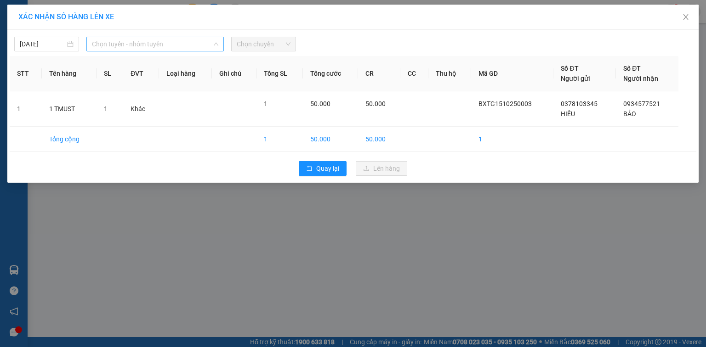
click at [137, 48] on span "Chọn tuyến - nhóm tuyến" at bounding box center [155, 44] width 126 height 14
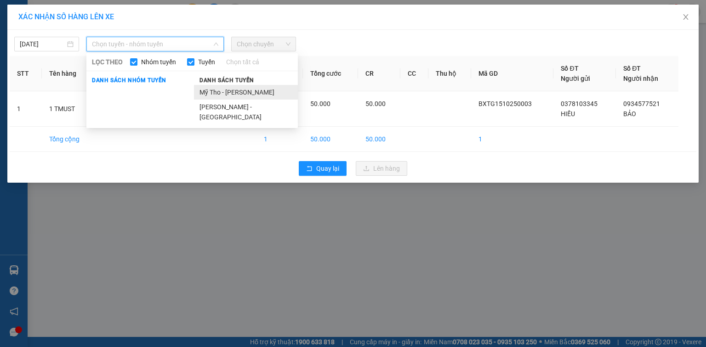
click at [234, 90] on li "Mỹ Tho - [PERSON_NAME]" at bounding box center [246, 92] width 104 height 15
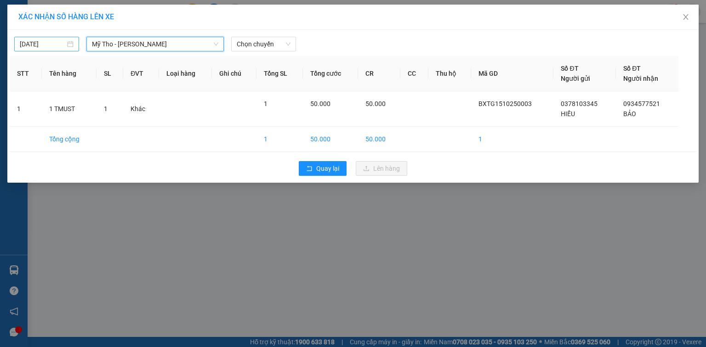
click at [23, 46] on input "[DATE]" at bounding box center [43, 44] width 46 height 10
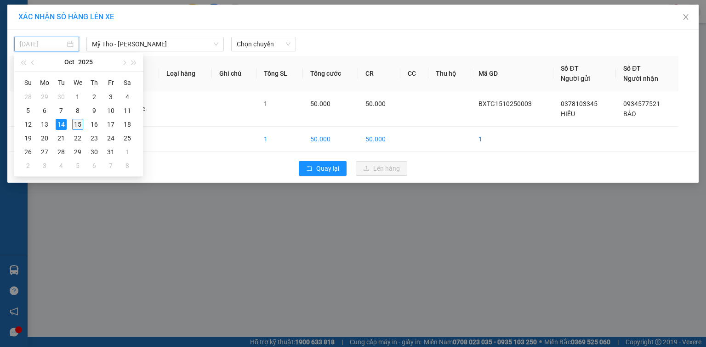
click at [81, 123] on div "15" at bounding box center [77, 124] width 11 height 11
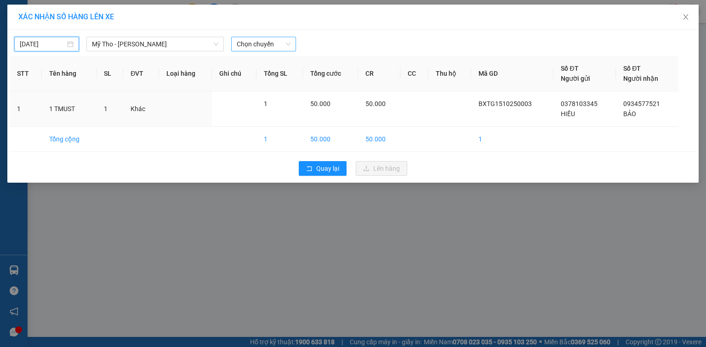
type input "[DATE]"
click at [254, 46] on span "Chọn chuyến" at bounding box center [264, 44] width 54 height 14
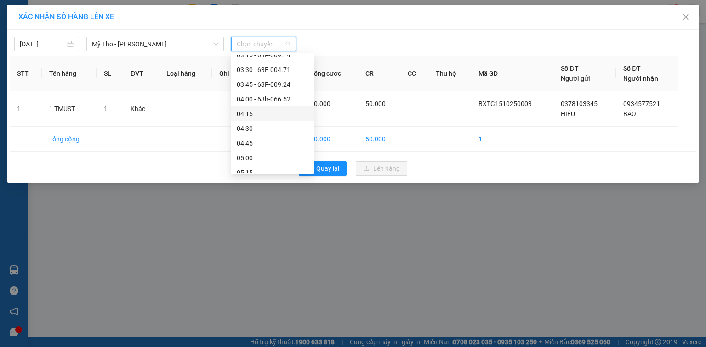
scroll to position [74, 0]
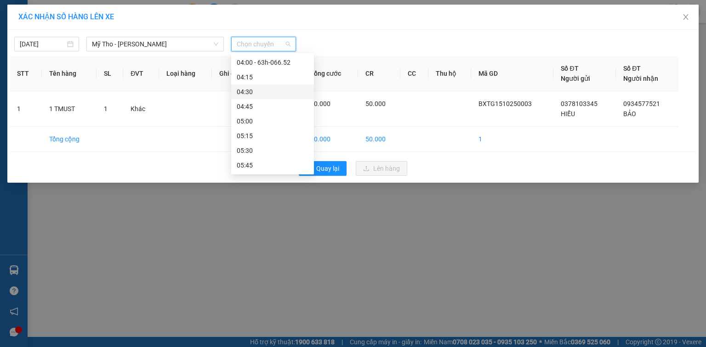
click at [260, 95] on div "04:30" at bounding box center [273, 92] width 72 height 10
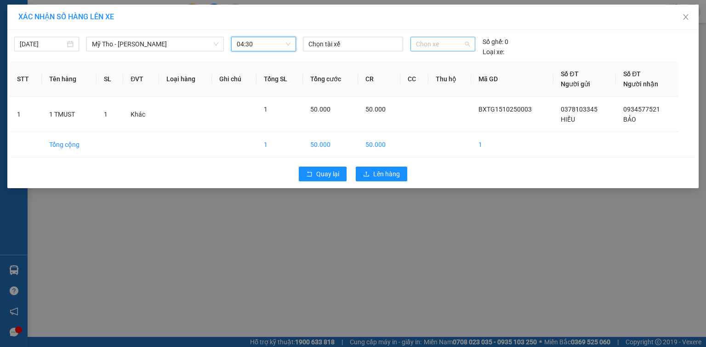
click at [432, 46] on span "Chọn xe" at bounding box center [442, 44] width 53 height 14
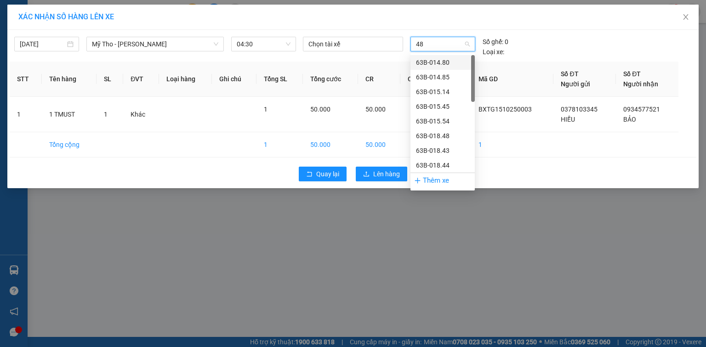
type input "483"
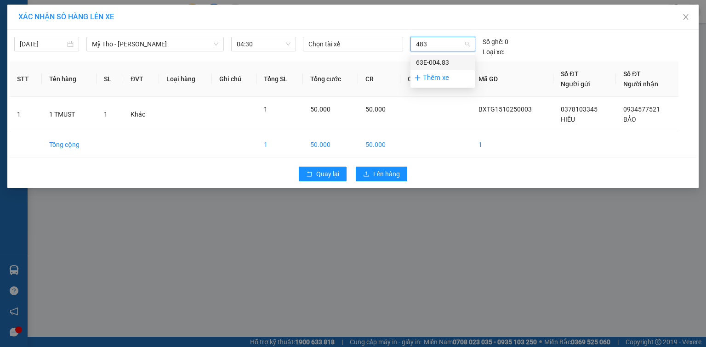
drag, startPoint x: 463, startPoint y: 64, endPoint x: 453, endPoint y: 85, distance: 23.0
click at [463, 64] on div "63E-004.83" at bounding box center [442, 62] width 53 height 10
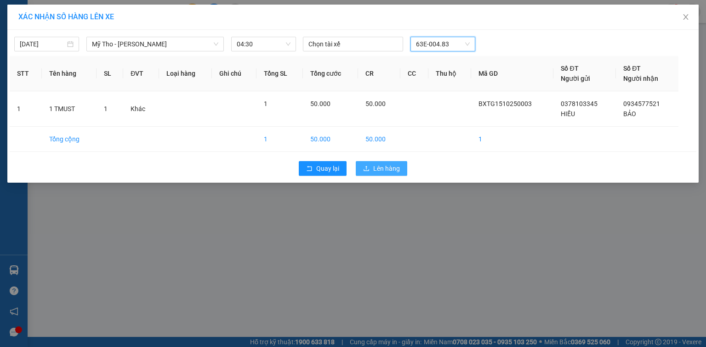
click at [376, 175] on button "Lên hàng" at bounding box center [381, 168] width 51 height 15
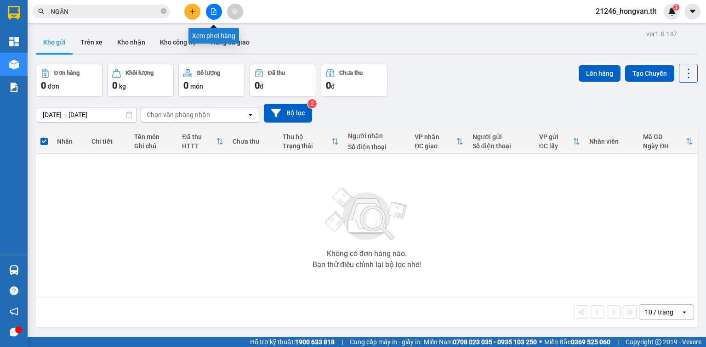
click at [210, 15] on button at bounding box center [214, 12] width 16 height 16
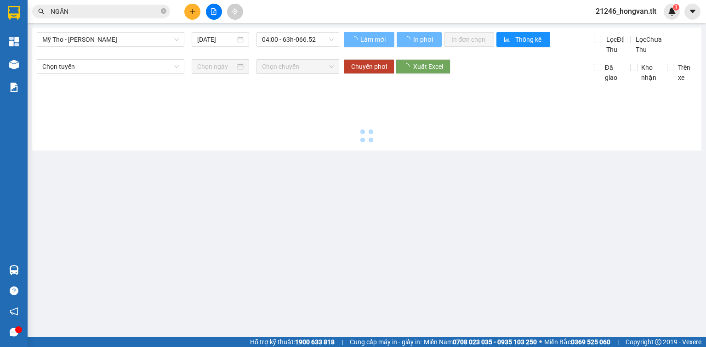
click at [210, 15] on button at bounding box center [214, 12] width 16 height 16
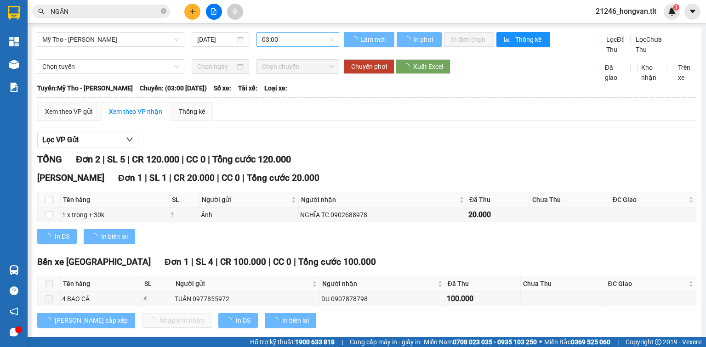
click at [281, 39] on span "03:00" at bounding box center [298, 40] width 72 height 14
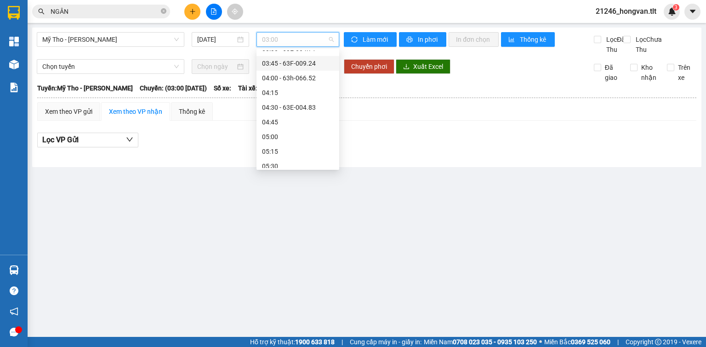
scroll to position [74, 0]
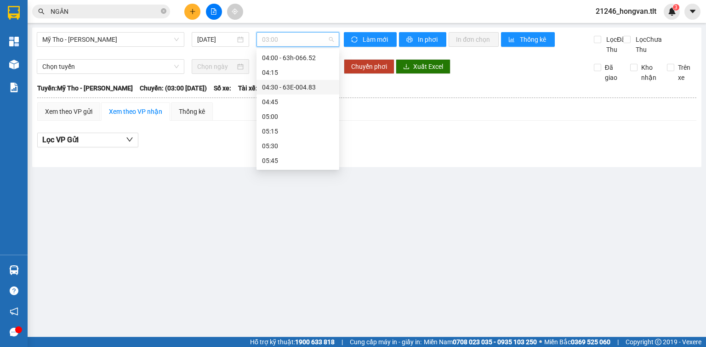
click at [294, 86] on div "04:30 - 63E-004.83" at bounding box center [298, 87] width 72 height 10
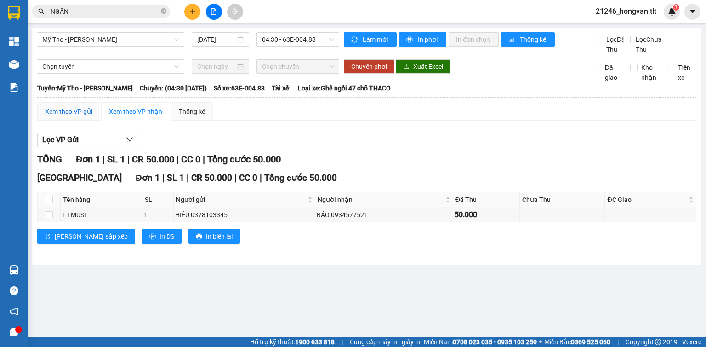
click at [68, 116] on div "Xem theo VP gửi" at bounding box center [68, 112] width 47 height 10
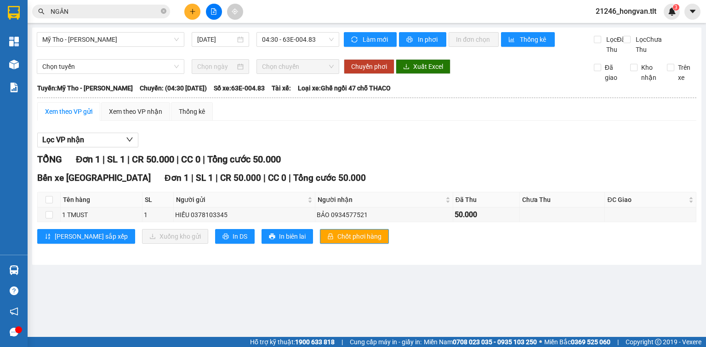
click at [296, 251] on div "Bến xe [GEOGRAPHIC_DATA] 1 | SL 1 | CR 50.000 | CC 0 | Tổng cước 50.000 Tên hàn…" at bounding box center [366, 211] width 659 height 80
click at [320, 244] on button "Chốt phơi hàng" at bounding box center [354, 236] width 69 height 15
click at [233, 242] on span "In DS" at bounding box center [240, 237] width 15 height 10
